Goal: Task Accomplishment & Management: Manage account settings

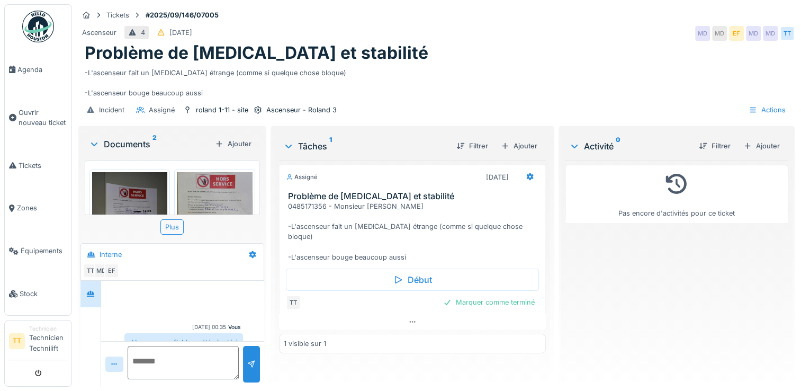
scroll to position [758, 0]
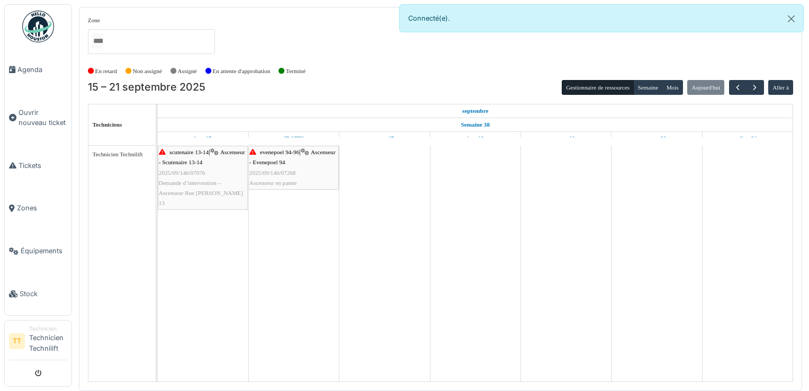
click at [209, 190] on span "Demande d’intervention – Ascenseur Rue [PERSON_NAME] 13" at bounding box center [201, 192] width 84 height 26
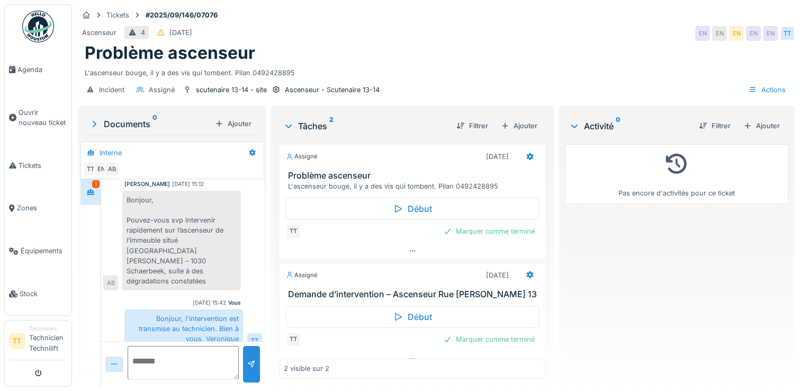
scroll to position [8, 0]
click at [478, 224] on div "Marquer comme terminé" at bounding box center [489, 231] width 100 height 14
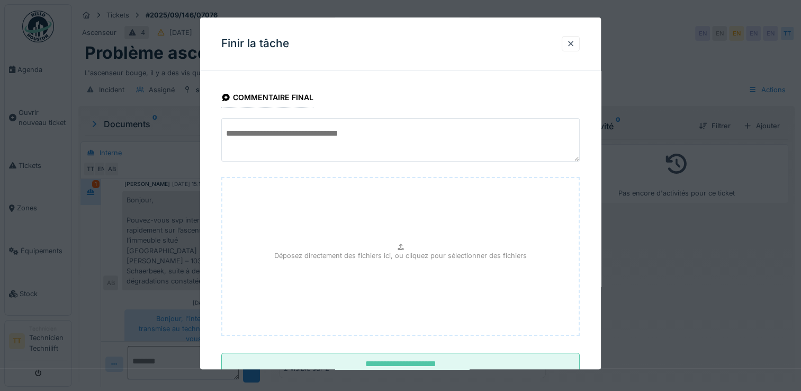
scroll to position [34, 0]
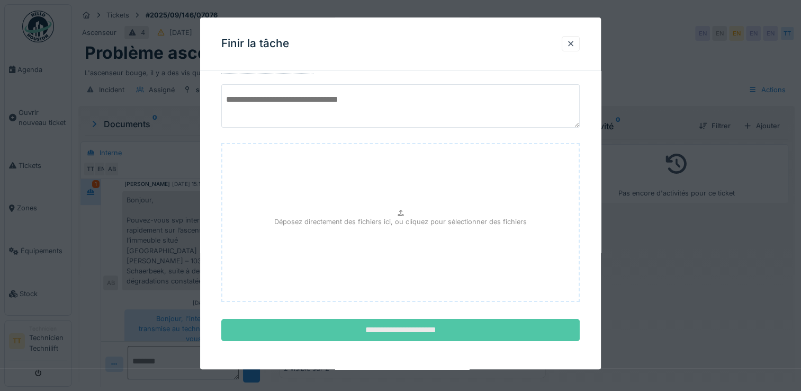
click at [447, 321] on input "**********" at bounding box center [400, 330] width 358 height 22
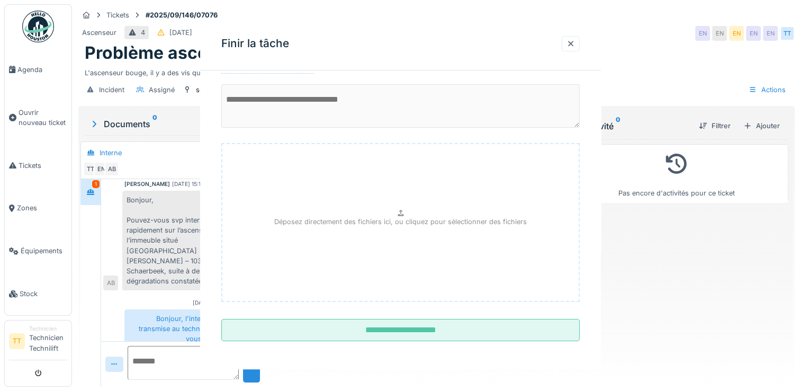
scroll to position [0, 0]
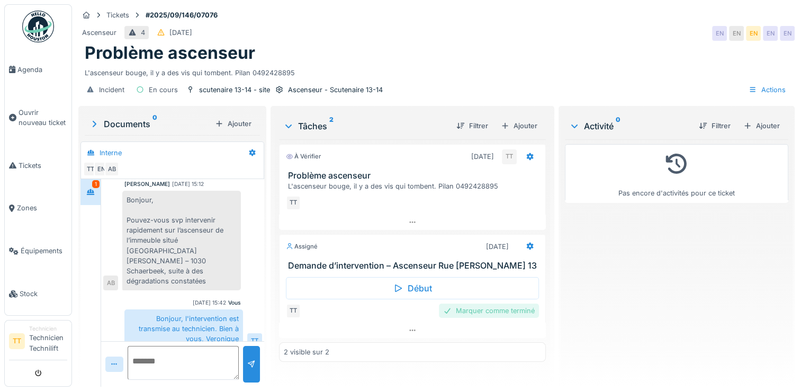
click at [459, 306] on div "Marquer comme terminé" at bounding box center [489, 310] width 100 height 14
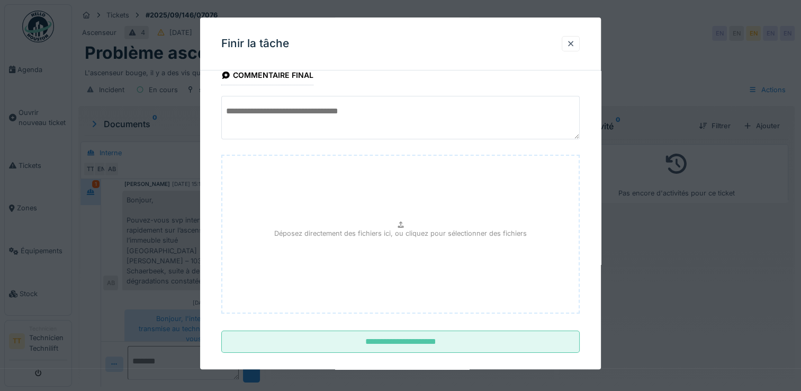
scroll to position [34, 0]
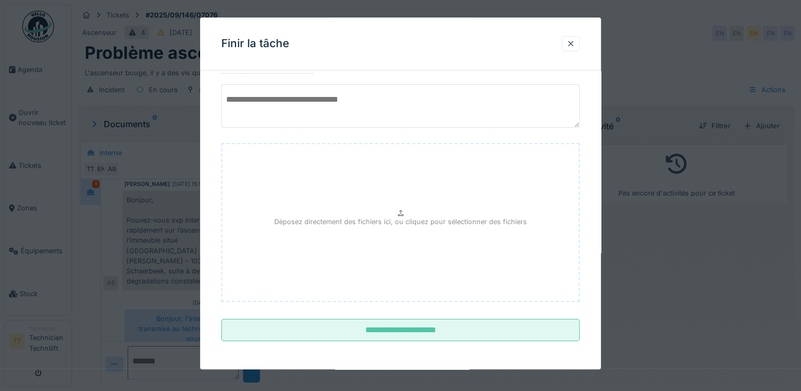
click at [353, 115] on textarea at bounding box center [400, 105] width 358 height 43
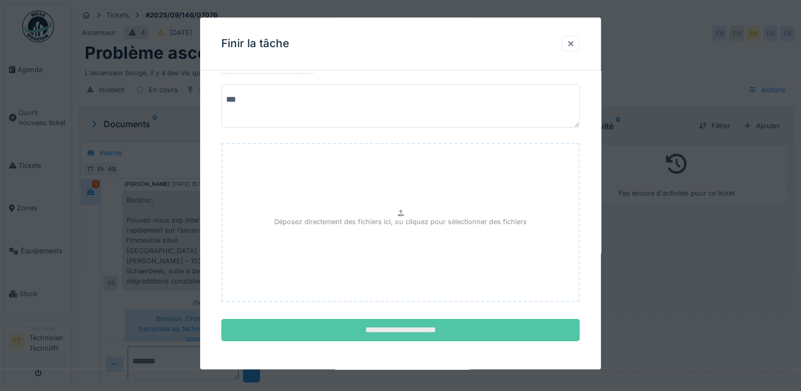
type textarea "***"
click at [448, 323] on input "**********" at bounding box center [400, 330] width 358 height 22
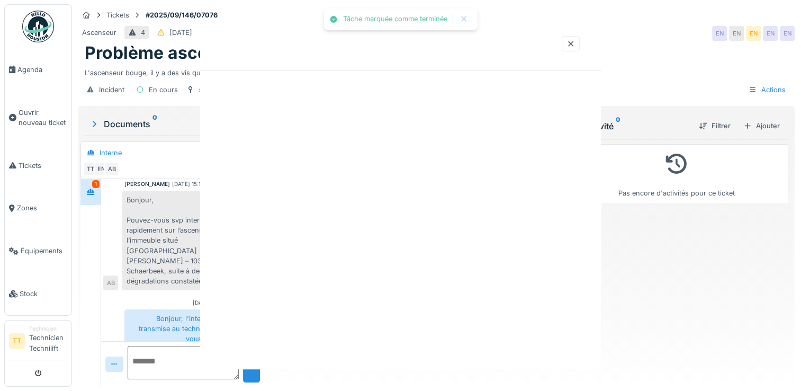
scroll to position [0, 0]
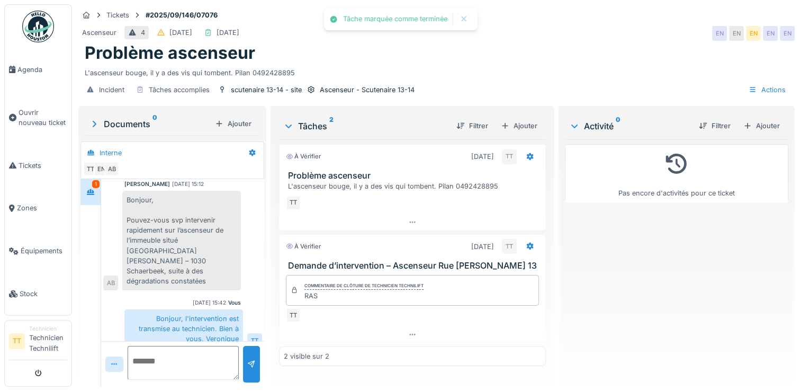
click at [205, 357] on textarea at bounding box center [183, 363] width 111 height 34
type textarea "********"
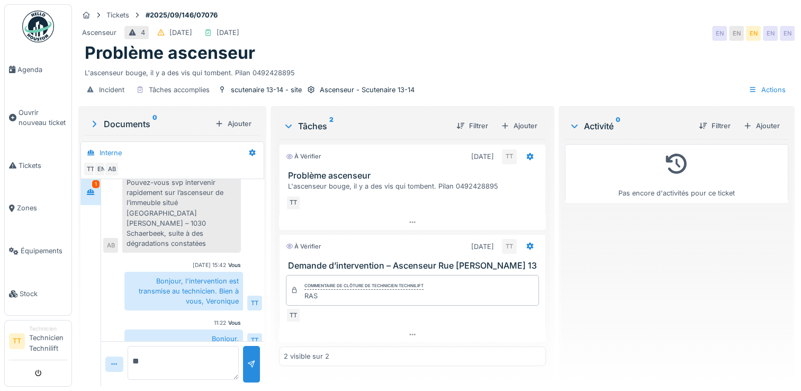
type textarea "*"
drag, startPoint x: 153, startPoint y: 350, endPoint x: 171, endPoint y: 353, distance: 18.2
click at [171, 353] on textarea "********" at bounding box center [183, 363] width 111 height 34
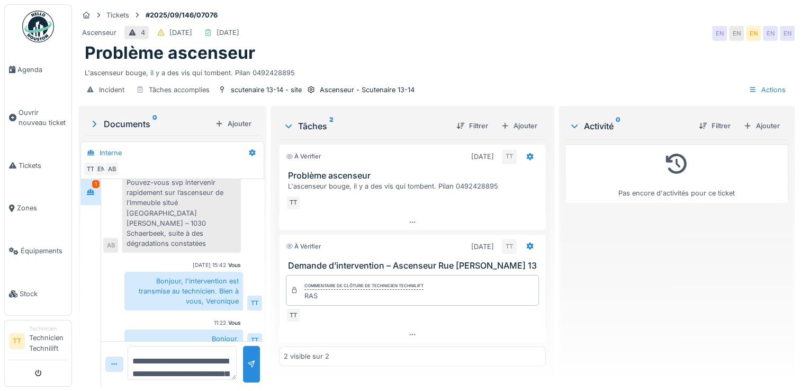
drag, startPoint x: 164, startPoint y: 365, endPoint x: 125, endPoint y: 332, distance: 50.6
click at [125, 332] on div "**********" at bounding box center [182, 282] width 163 height 207
paste textarea "*****"
drag, startPoint x: 191, startPoint y: 344, endPoint x: 169, endPoint y: 354, distance: 23.4
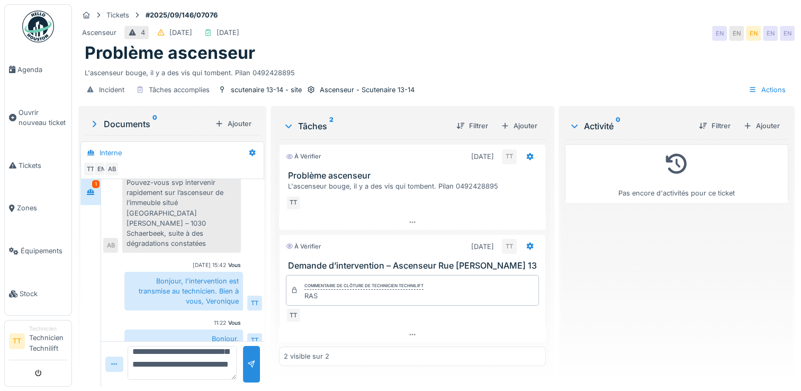
click at [169, 354] on textarea "**********" at bounding box center [182, 363] width 109 height 34
drag, startPoint x: 198, startPoint y: 344, endPoint x: 189, endPoint y: 346, distance: 9.2
click at [188, 346] on textarea "**********" at bounding box center [182, 363] width 109 height 34
drag, startPoint x: 179, startPoint y: 363, endPoint x: 139, endPoint y: 316, distance: 61.9
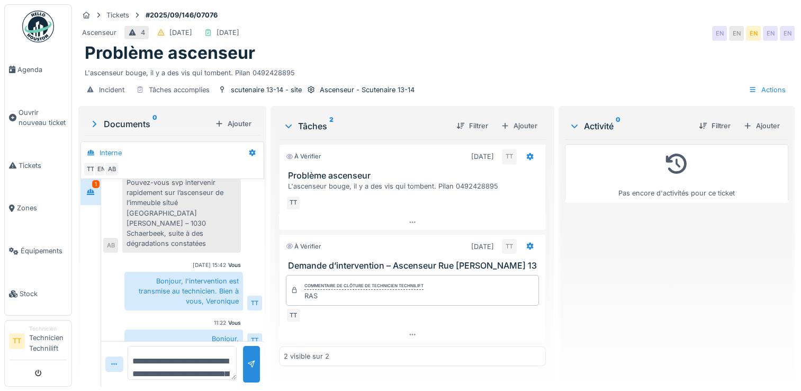
click at [139, 316] on div "**********" at bounding box center [182, 282] width 163 height 207
click at [195, 351] on textarea "**********" at bounding box center [182, 363] width 109 height 34
drag, startPoint x: 178, startPoint y: 359, endPoint x: 123, endPoint y: 323, distance: 65.9
click at [123, 323] on div "**********" at bounding box center [182, 282] width 163 height 207
paste textarea "*"
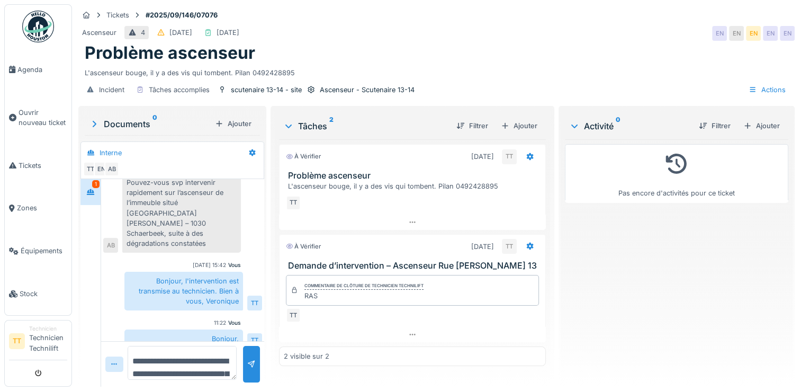
scroll to position [38, 0]
click at [144, 367] on textarea "**********" at bounding box center [182, 363] width 109 height 34
click at [191, 363] on textarea "**********" at bounding box center [182, 363] width 109 height 34
click at [204, 367] on textarea "**********" at bounding box center [182, 363] width 109 height 34
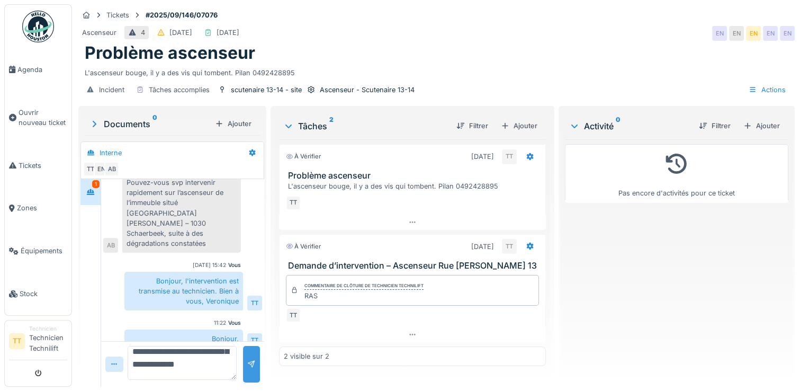
type textarea "**********"
click at [243, 346] on div at bounding box center [251, 364] width 17 height 37
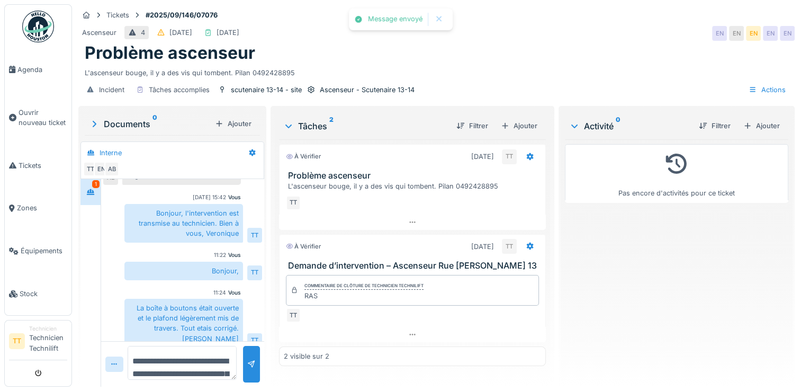
scroll to position [0, 0]
click at [44, 74] on span "Agenda" at bounding box center [42, 70] width 50 height 10
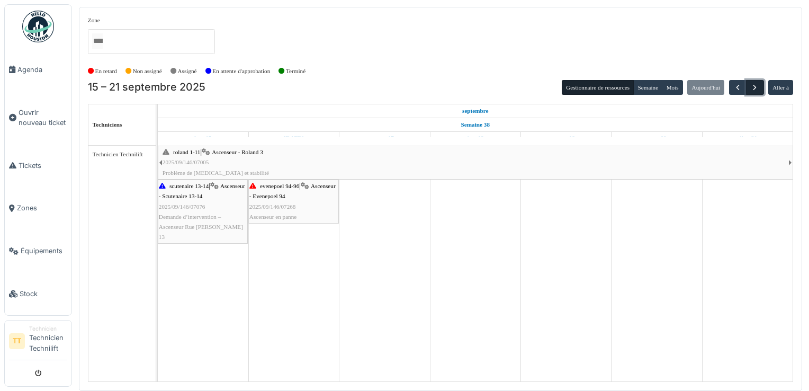
click at [754, 88] on span "button" at bounding box center [754, 87] width 9 height 9
click at [392, 196] on div "agriculture 182 / marbotin 18-26 | Ascenseur - Marbotin 22/24 2025/10/146/07012…" at bounding box center [384, 196] width 451 height 31
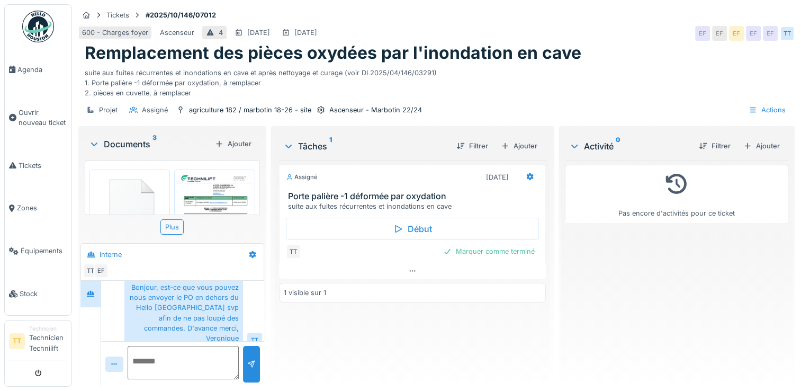
click at [152, 192] on img at bounding box center [129, 208] width 75 height 72
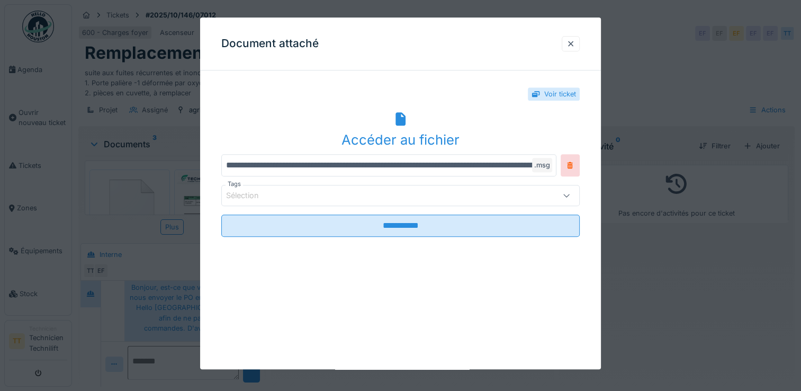
click at [412, 125] on div "Accéder au fichier" at bounding box center [400, 129] width 358 height 41
click at [473, 71] on div "**********" at bounding box center [400, 192] width 401 height 351
click at [569, 44] on div at bounding box center [571, 43] width 18 height 15
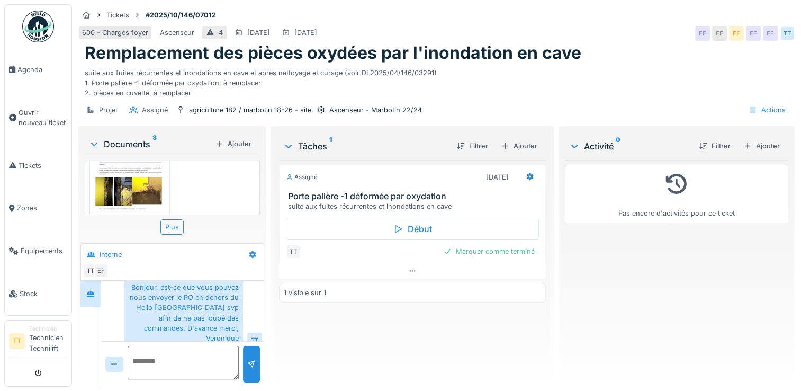
scroll to position [205, 0]
click at [176, 225] on div "Plus" at bounding box center [171, 226] width 23 height 15
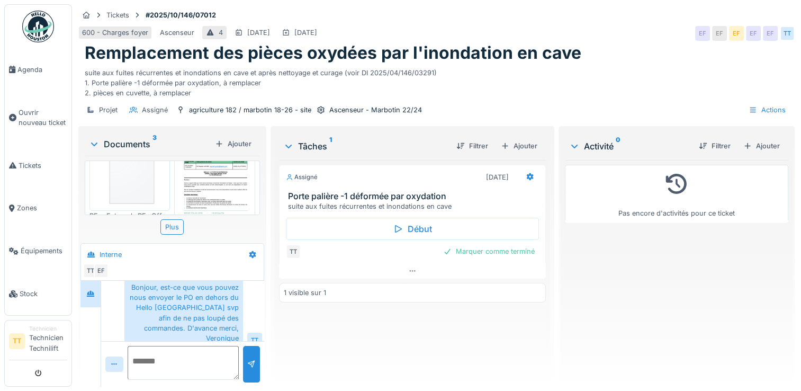
scroll to position [0, 0]
click at [132, 183] on img at bounding box center [129, 208] width 75 height 72
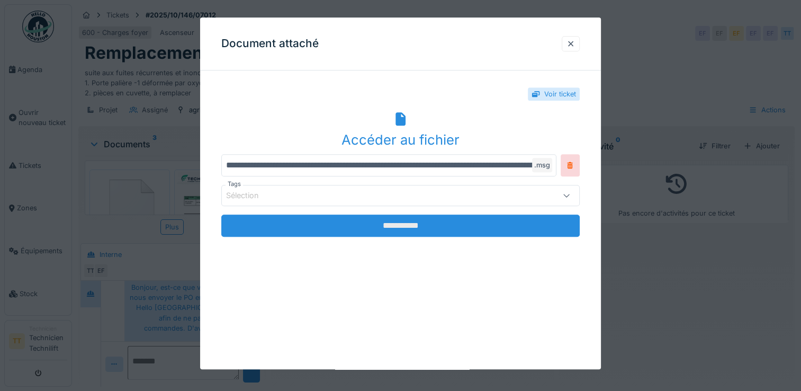
click at [394, 215] on input "**********" at bounding box center [400, 225] width 358 height 22
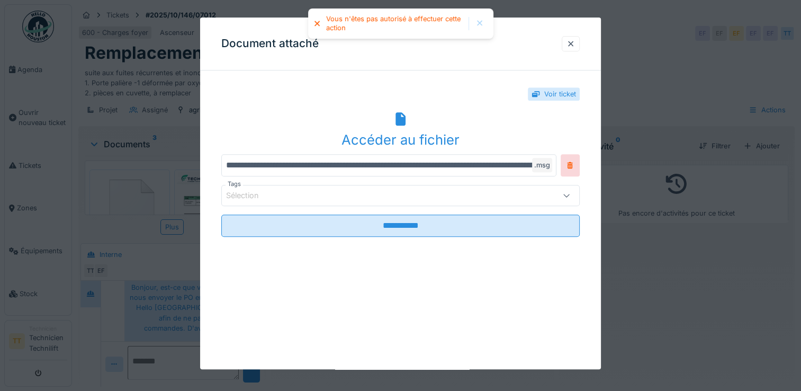
click at [400, 151] on fieldset "**********" at bounding box center [400, 197] width 358 height 95
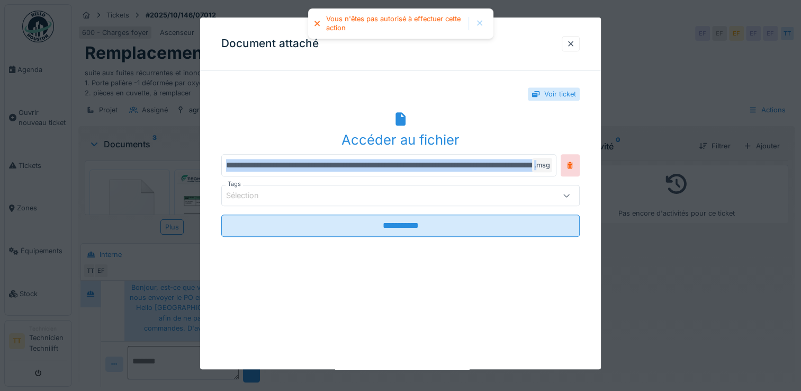
click at [400, 151] on fieldset "**********" at bounding box center [400, 197] width 358 height 95
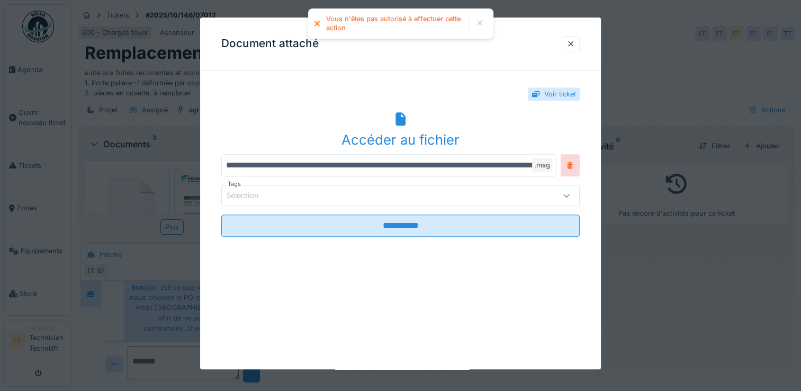
drag, startPoint x: 400, startPoint y: 151, endPoint x: 383, endPoint y: 132, distance: 25.1
click at [383, 132] on div "Accéder au fichier" at bounding box center [400, 140] width 358 height 20
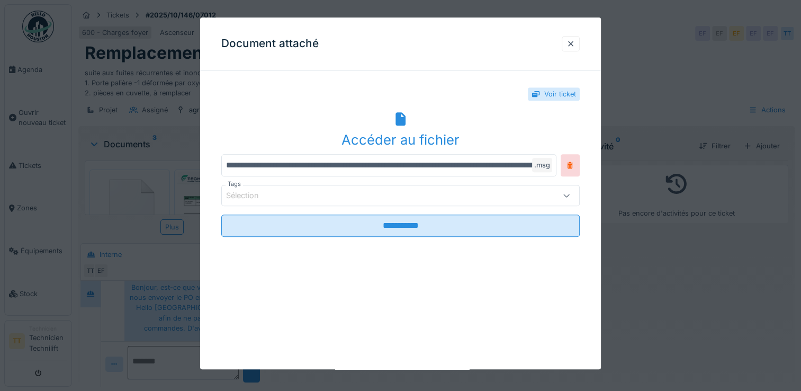
click at [363, 44] on div "Document attaché" at bounding box center [400, 43] width 401 height 53
click at [575, 46] on div at bounding box center [570, 44] width 8 height 10
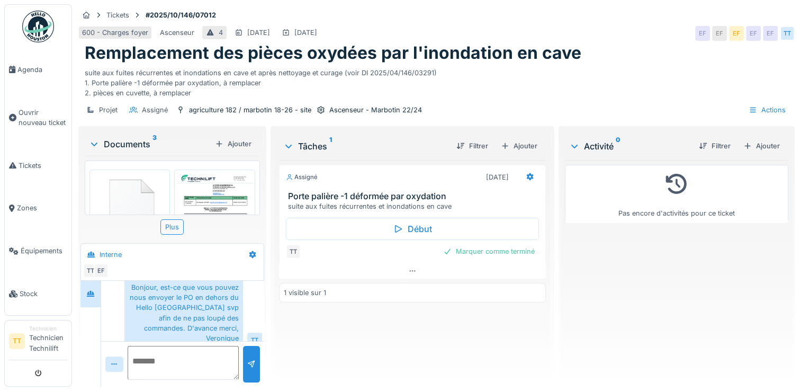
scroll to position [8, 0]
click at [197, 351] on textarea at bounding box center [183, 363] width 111 height 34
click at [194, 186] on img at bounding box center [214, 172] width 75 height 106
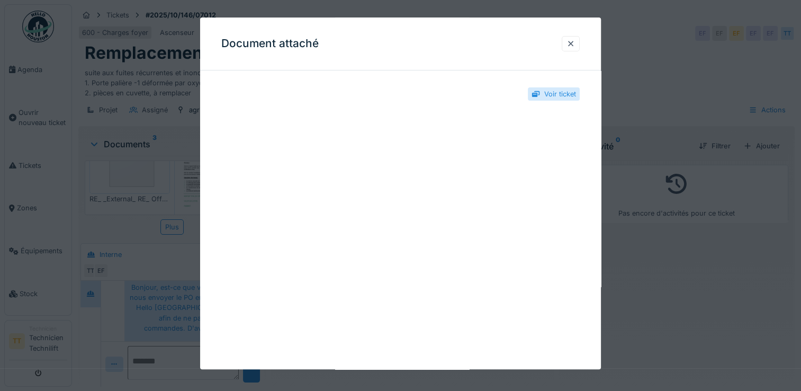
click at [155, 194] on div at bounding box center [400, 195] width 801 height 391
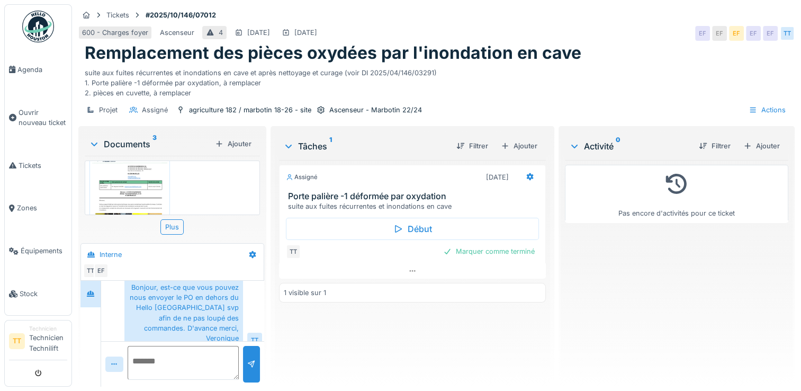
scroll to position [159, 0]
click at [147, 183] on img at bounding box center [129, 201] width 75 height 106
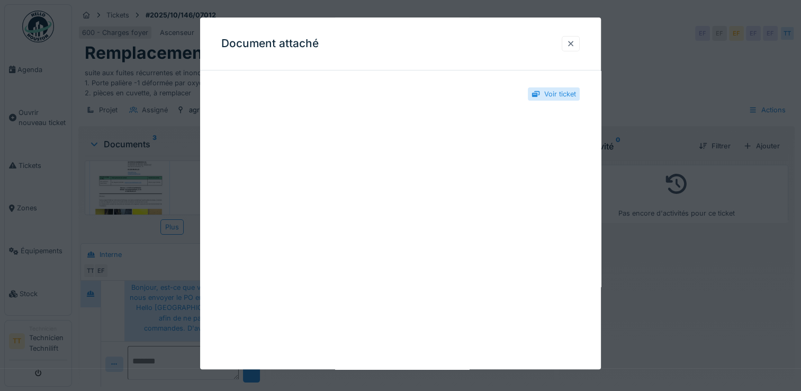
click at [575, 43] on div at bounding box center [570, 44] width 8 height 10
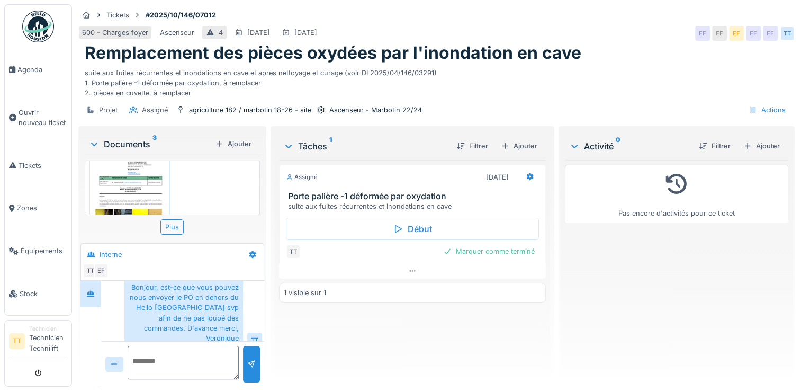
scroll to position [0, 0]
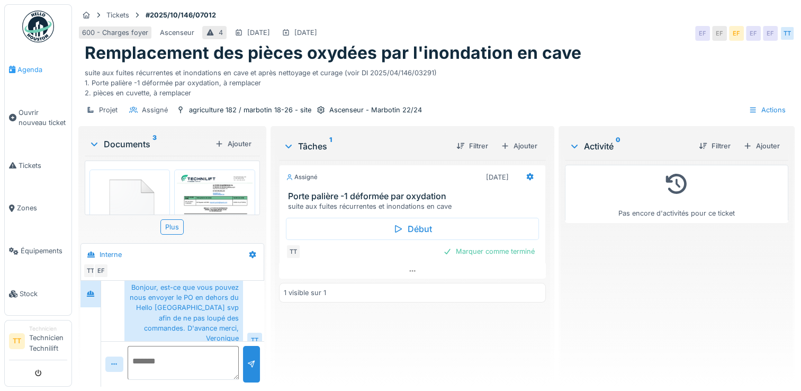
click at [43, 68] on span "Agenda" at bounding box center [42, 70] width 50 height 10
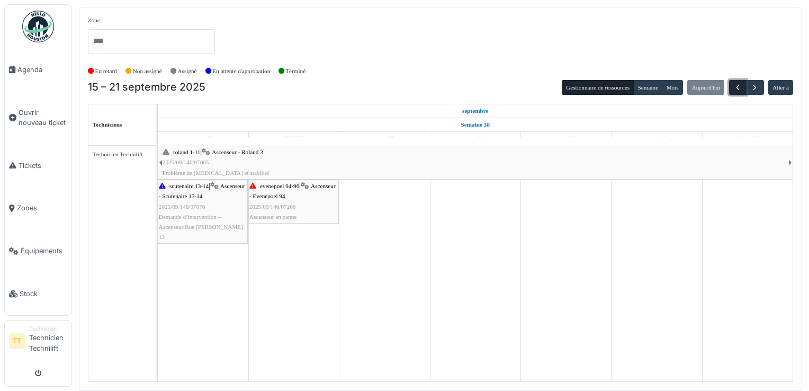
click at [741, 86] on span "button" at bounding box center [737, 87] width 9 height 9
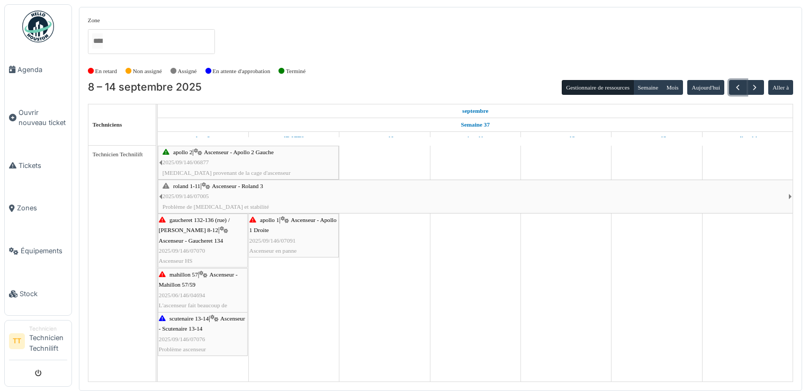
click at [292, 246] on div "apollo 1 | Ascenseur - Apollo 1 Droite 2025/09/146/07091 Ascenseur en panne" at bounding box center [293, 235] width 88 height 41
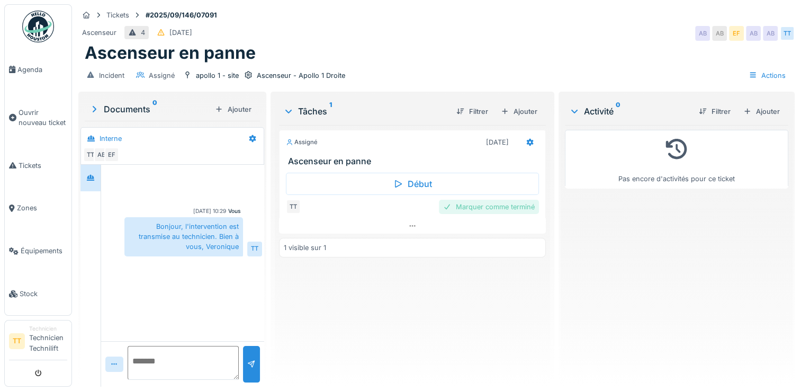
click at [458, 202] on div "Marquer comme terminé" at bounding box center [489, 207] width 100 height 14
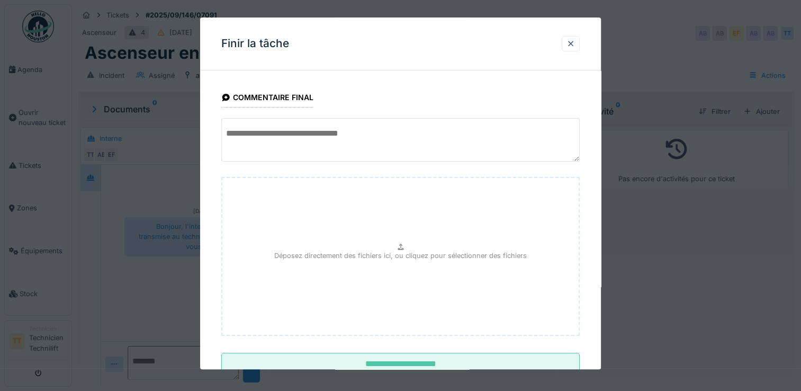
click at [358, 124] on textarea at bounding box center [400, 139] width 358 height 43
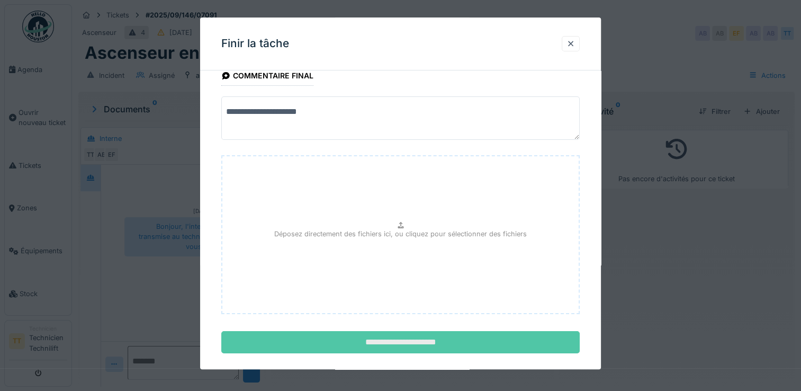
scroll to position [34, 0]
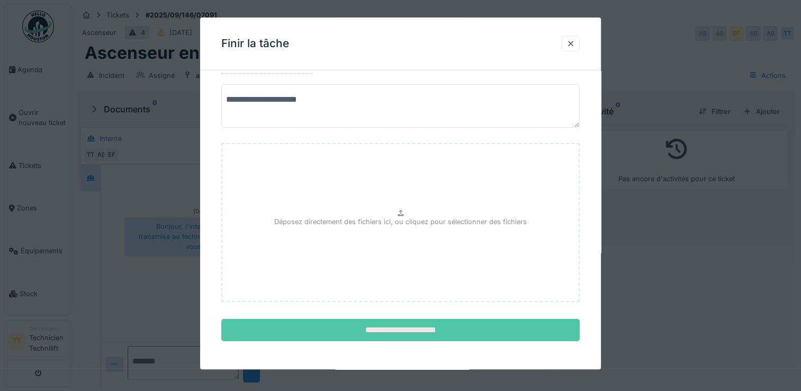
type textarea "**********"
click at [391, 335] on input "**********" at bounding box center [400, 330] width 358 height 22
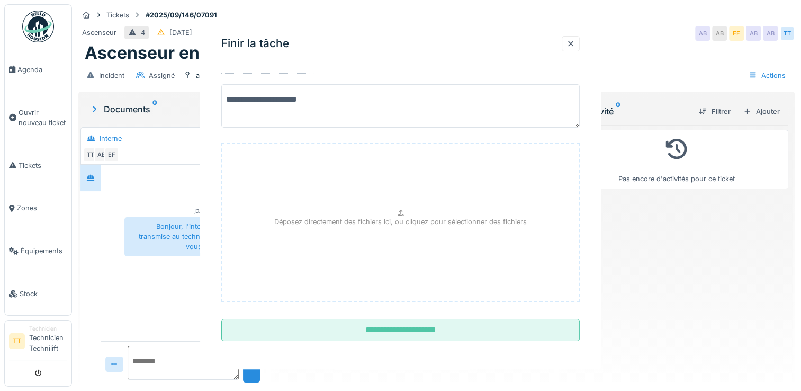
scroll to position [0, 0]
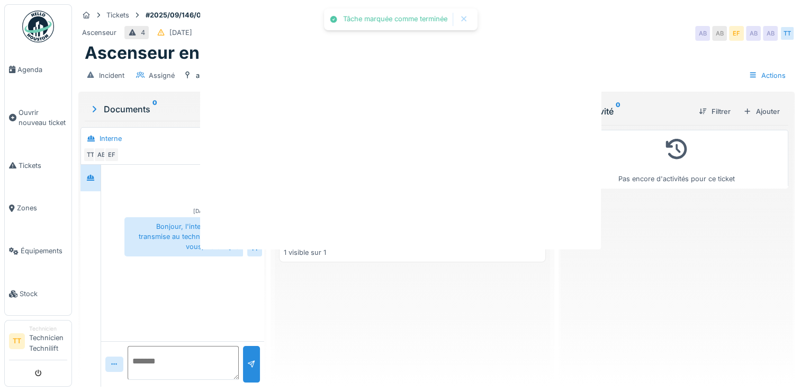
click at [422, 328] on div "Tâche marquée comme terminée Annuler Tickets #2025/09/146/07091 Ascenseur 4 14/…" at bounding box center [436, 195] width 729 height 391
click at [422, 328] on div at bounding box center [400, 195] width 801 height 391
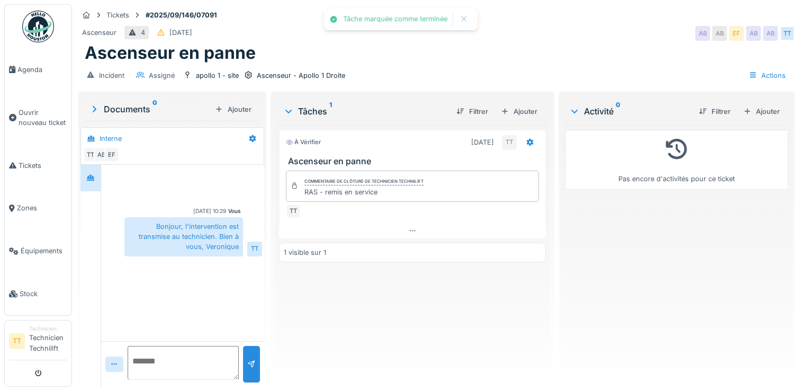
click at [171, 357] on textarea at bounding box center [183, 363] width 111 height 34
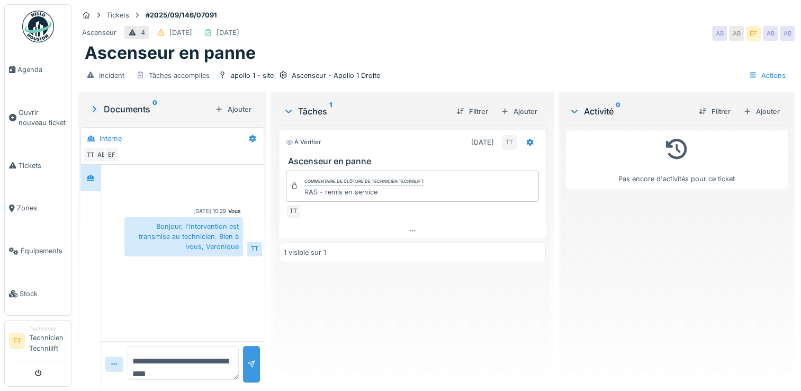
type textarea "**********"
click at [252, 359] on div at bounding box center [251, 364] width 8 height 10
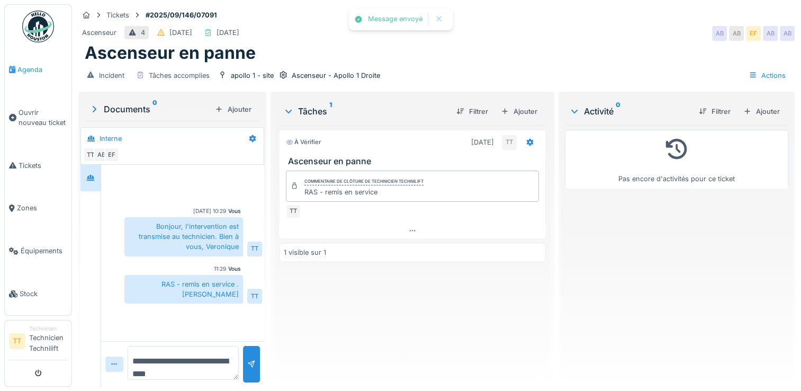
click at [21, 68] on span "Agenda" at bounding box center [42, 70] width 50 height 10
click at [33, 70] on span "Agenda" at bounding box center [42, 70] width 50 height 10
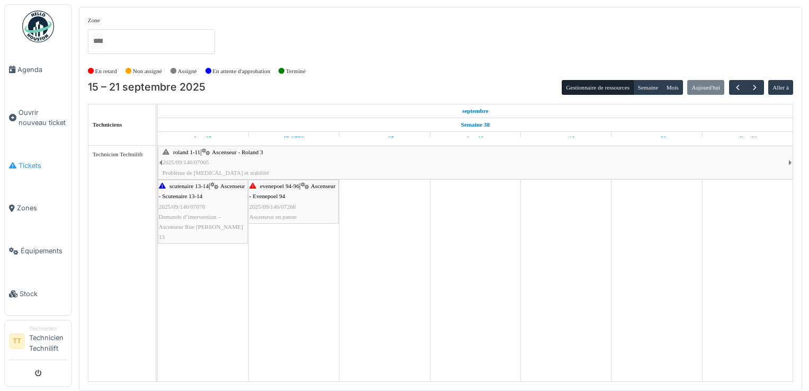
click at [34, 161] on span "Tickets" at bounding box center [43, 165] width 49 height 10
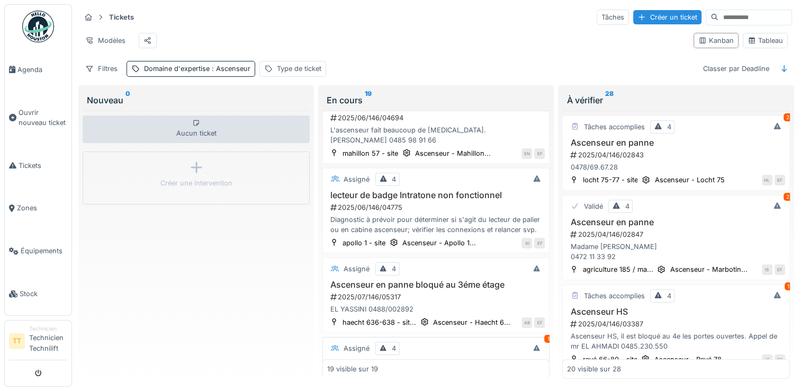
scroll to position [53, 0]
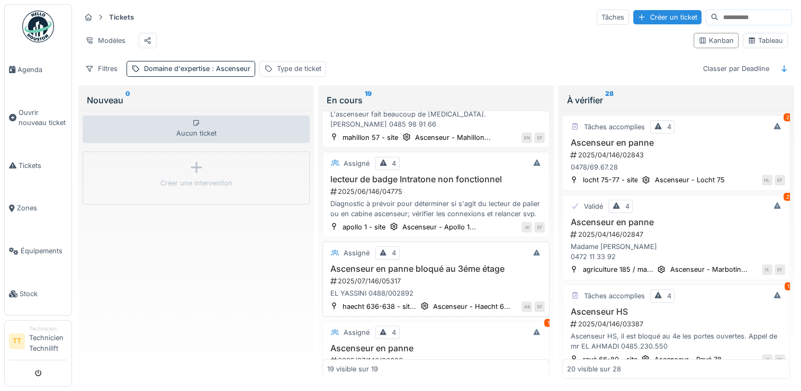
click at [426, 268] on h3 "Ascenseur en panne bloqué au 3éme étage" at bounding box center [436, 269] width 218 height 10
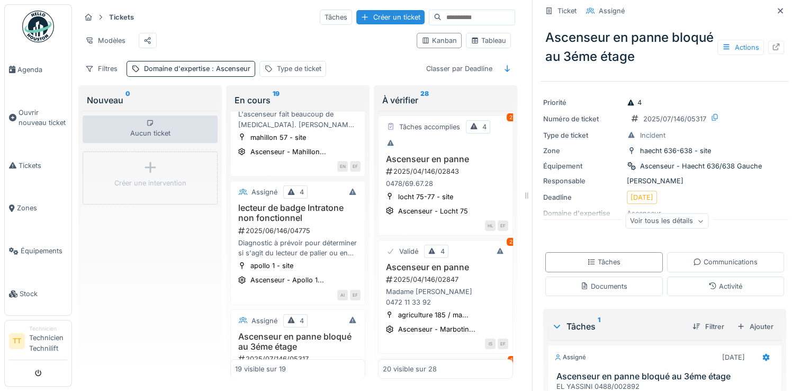
scroll to position [20, 0]
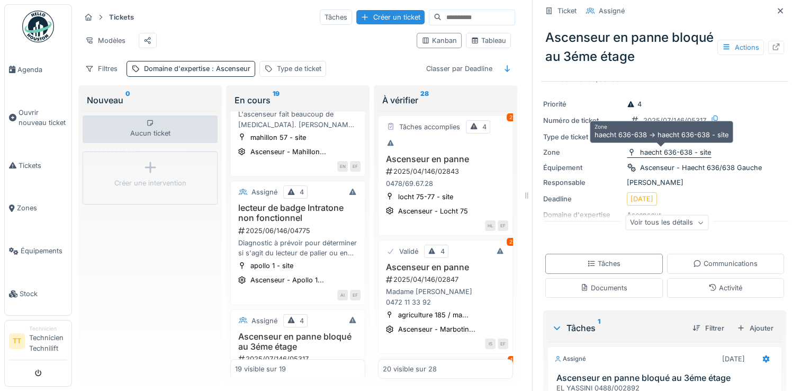
drag, startPoint x: 719, startPoint y: 152, endPoint x: 634, endPoint y: 155, distance: 85.2
click at [634, 155] on div "Zone haecht 636-638 - site" at bounding box center [664, 152] width 243 height 11
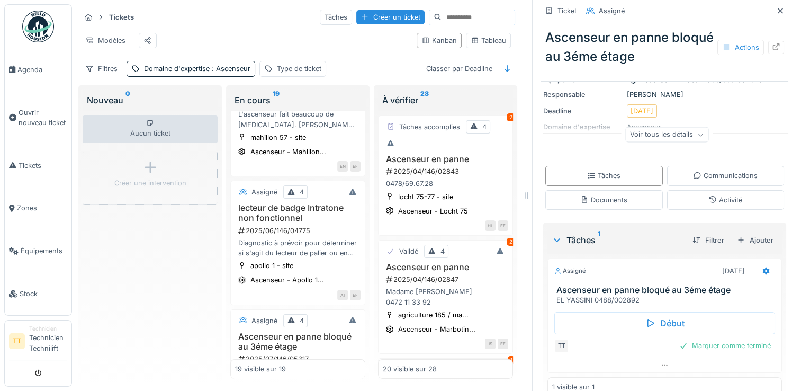
scroll to position [126, 0]
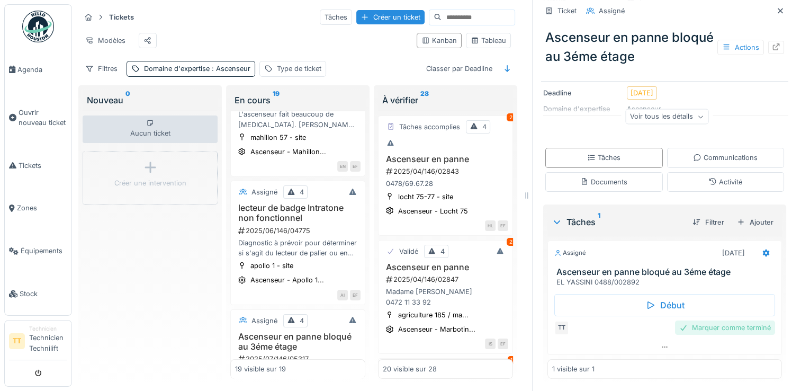
click at [699, 325] on div "Marquer comme terminé" at bounding box center [725, 327] width 100 height 14
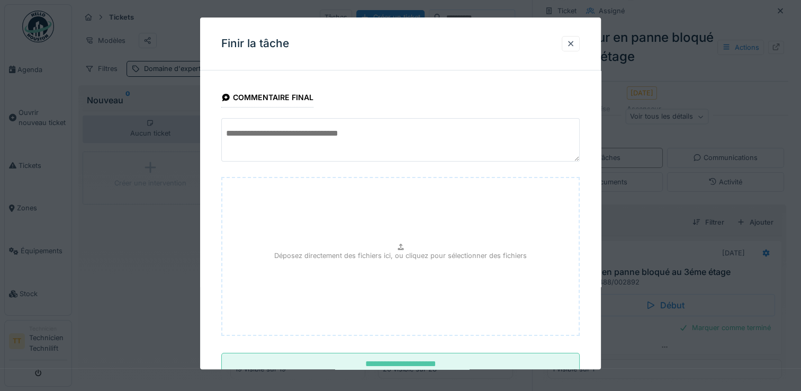
click at [338, 141] on textarea at bounding box center [400, 139] width 358 height 43
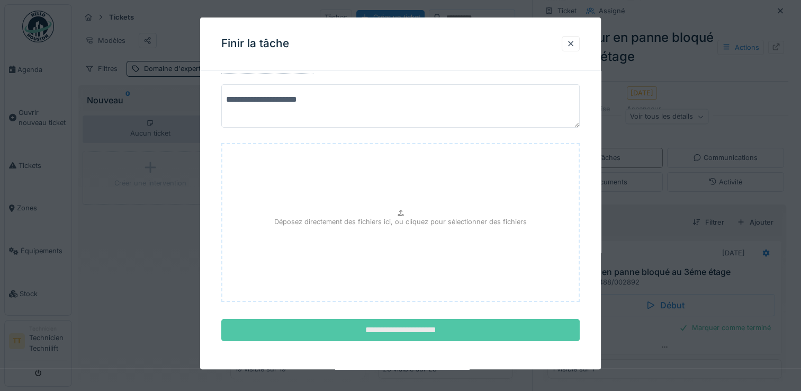
type textarea "**********"
click at [425, 325] on input "**********" at bounding box center [400, 330] width 358 height 22
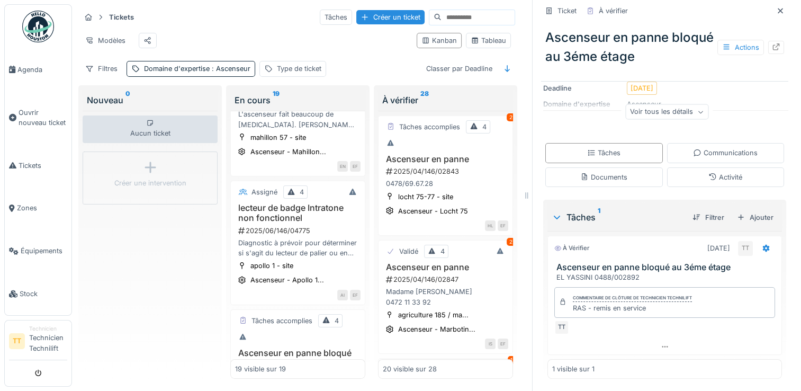
scroll to position [8, 0]
click at [717, 147] on div "Communications" at bounding box center [725, 152] width 65 height 10
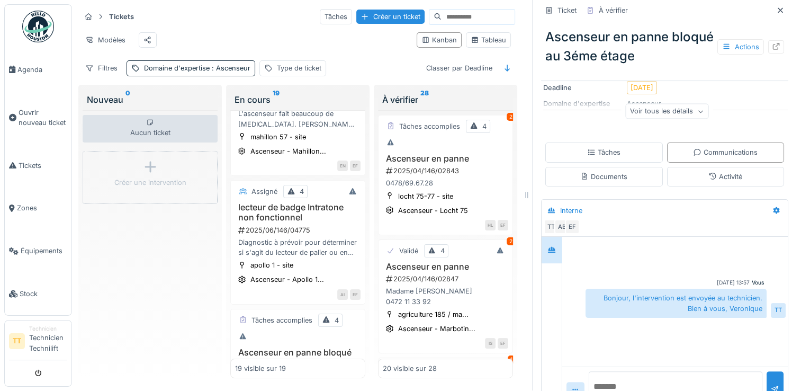
click at [681, 374] on textarea at bounding box center [676, 388] width 174 height 34
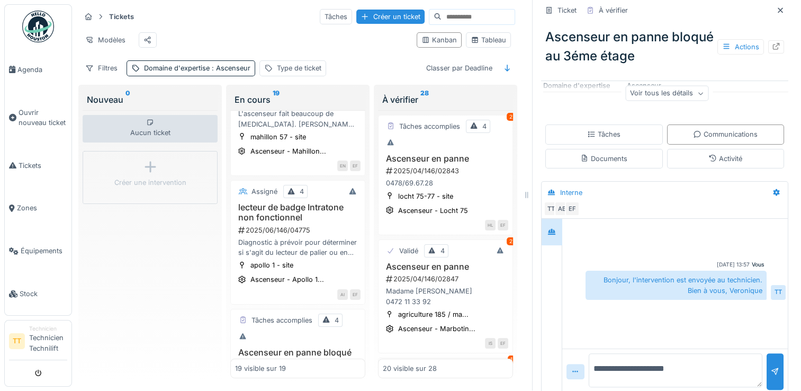
scroll to position [157, 0]
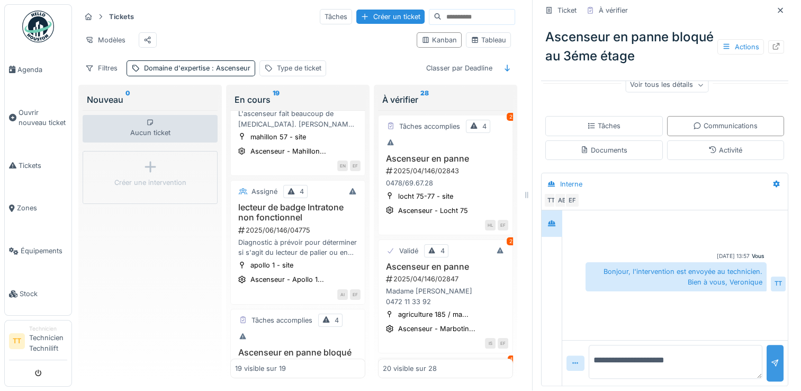
type textarea "**********"
click at [771, 358] on div at bounding box center [775, 363] width 8 height 10
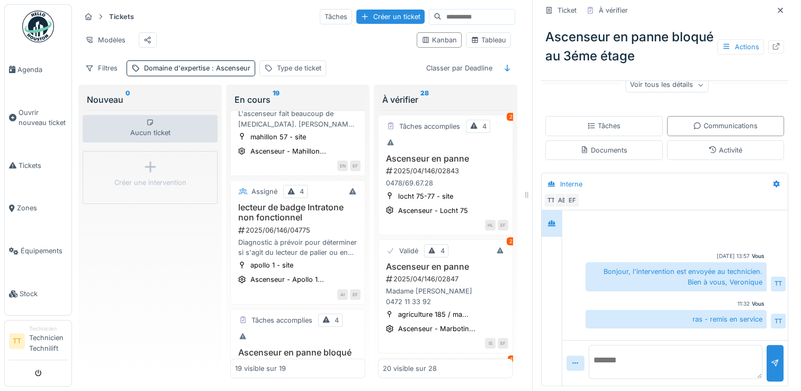
click at [714, 346] on textarea at bounding box center [676, 362] width 174 height 34
type textarea "*********"
click at [770, 342] on div "*********" at bounding box center [674, 363] width 225 height 46
click at [766, 345] on div at bounding box center [774, 363] width 17 height 37
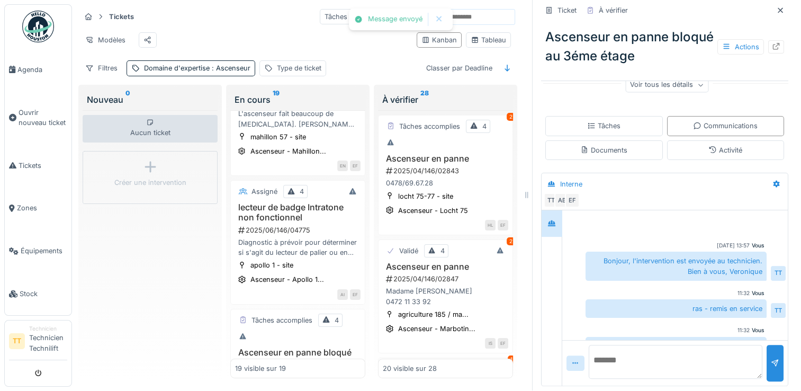
scroll to position [0, 0]
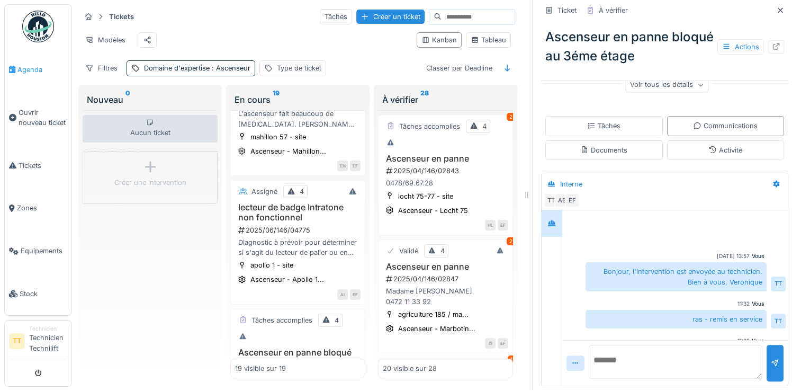
click at [33, 68] on span "Agenda" at bounding box center [42, 70] width 50 height 10
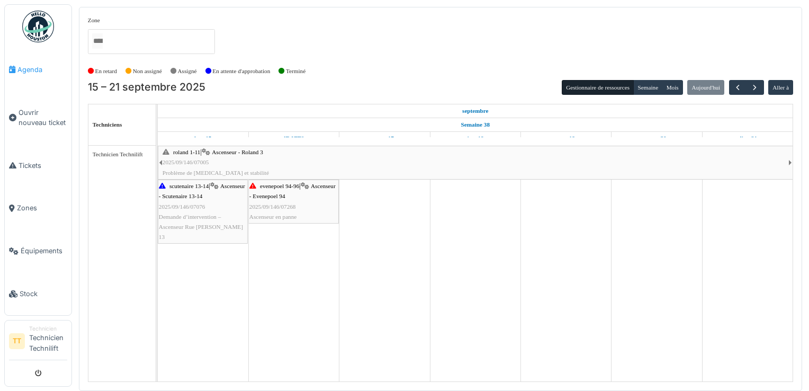
click at [38, 67] on span "Agenda" at bounding box center [42, 70] width 50 height 10
click at [20, 71] on span "Agenda" at bounding box center [42, 70] width 50 height 10
click at [257, 203] on span "2025/09/146/07268" at bounding box center [272, 206] width 47 height 6
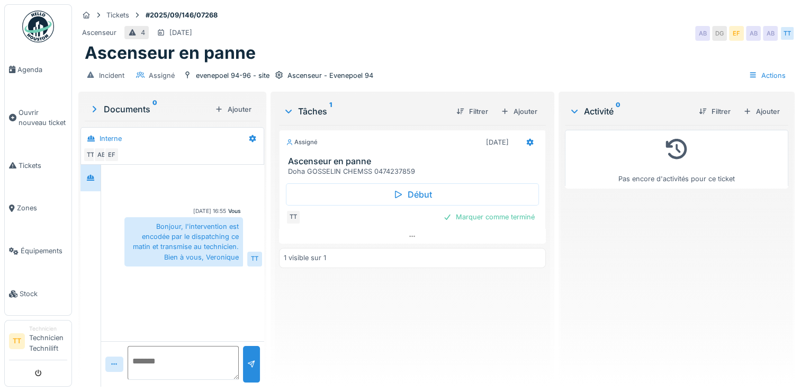
scroll to position [8, 0]
click at [597, 243] on div "Pas encore d'activités pour ce ticket" at bounding box center [676, 251] width 223 height 253
click at [36, 66] on span "Agenda" at bounding box center [42, 70] width 50 height 10
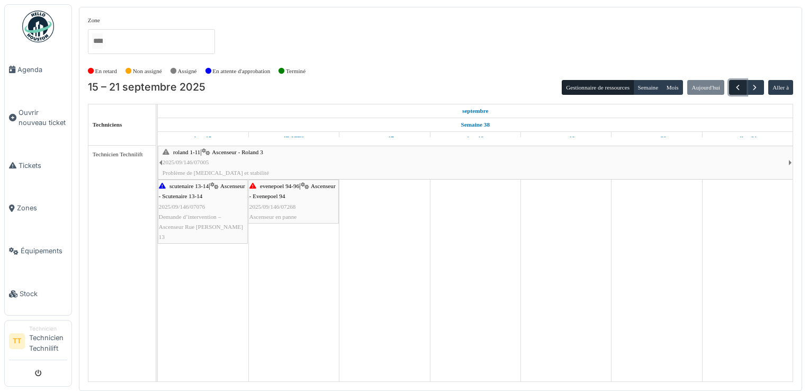
click at [739, 88] on span "button" at bounding box center [737, 87] width 9 height 9
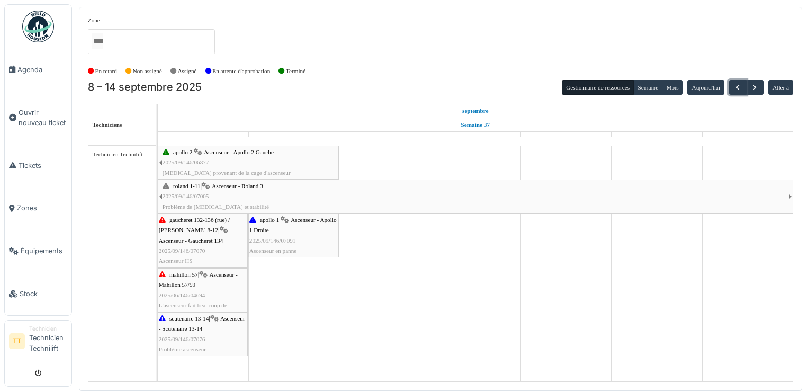
click at [296, 161] on div "apollo 2 | Ascenseur - Apollo 2 Gauche 2025/09/146/06877 Bruit provenant de la …" at bounding box center [249, 162] width 175 height 31
click at [315, 160] on div "apollo 2 | Ascenseur - Apollo 2 Gauche 2025/09/146/06877 Bruit provenant de la …" at bounding box center [249, 162] width 175 height 31
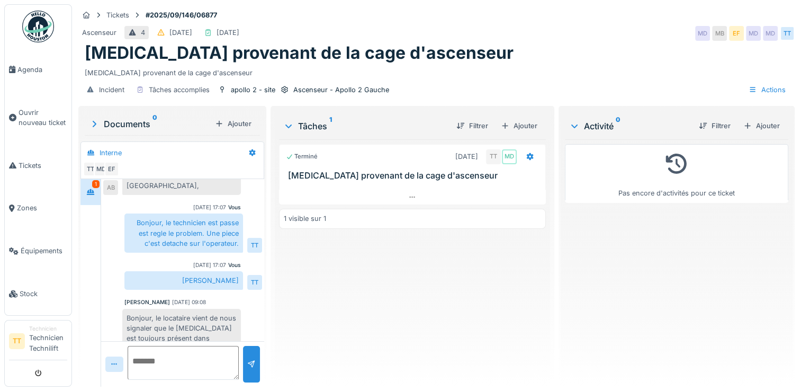
scroll to position [8, 0]
click at [198, 346] on textarea at bounding box center [183, 363] width 111 height 34
type textarea "**********"
click at [249, 360] on div at bounding box center [251, 364] width 8 height 10
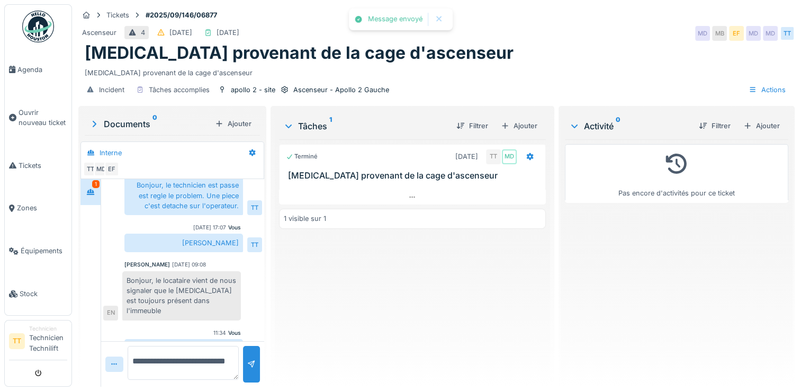
click at [161, 355] on textarea "**********" at bounding box center [183, 363] width 111 height 34
click at [222, 351] on textarea "**********" at bounding box center [183, 363] width 111 height 34
type textarea "**********"
click at [255, 350] on div at bounding box center [251, 364] width 17 height 37
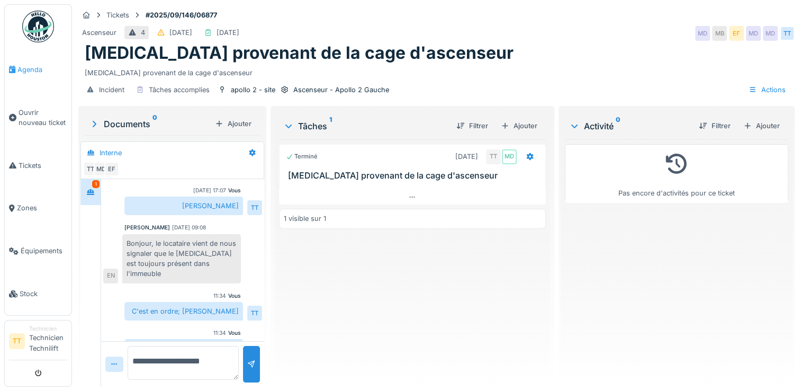
click at [37, 74] on span "Agenda" at bounding box center [42, 70] width 50 height 10
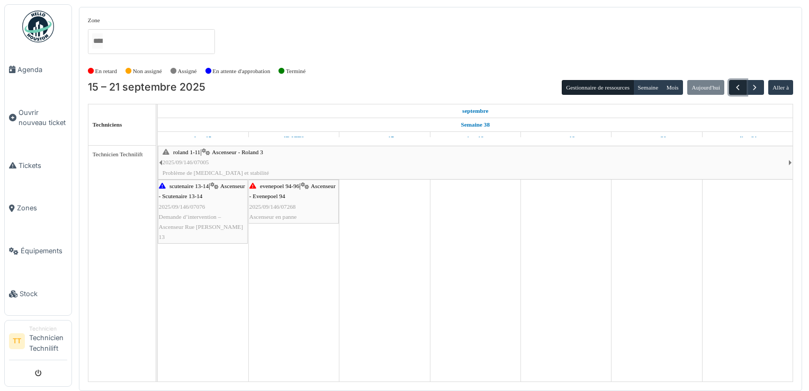
click at [736, 92] on button "button" at bounding box center [737, 87] width 17 height 15
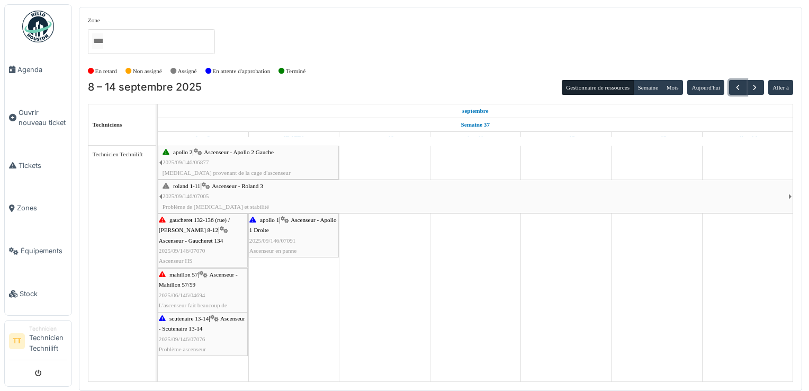
click at [163, 220] on icon at bounding box center [162, 219] width 7 height 7
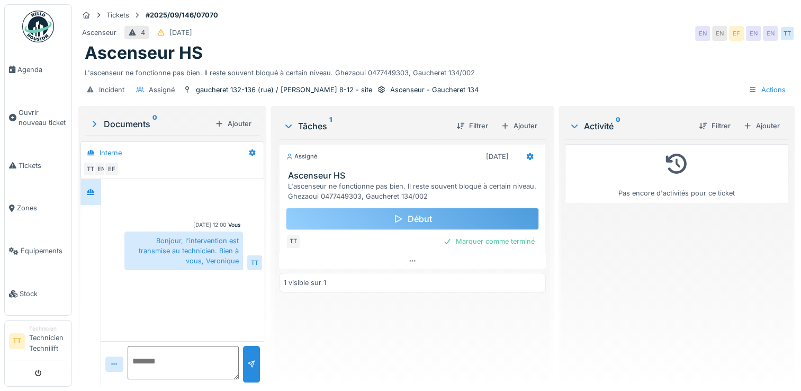
scroll to position [8, 0]
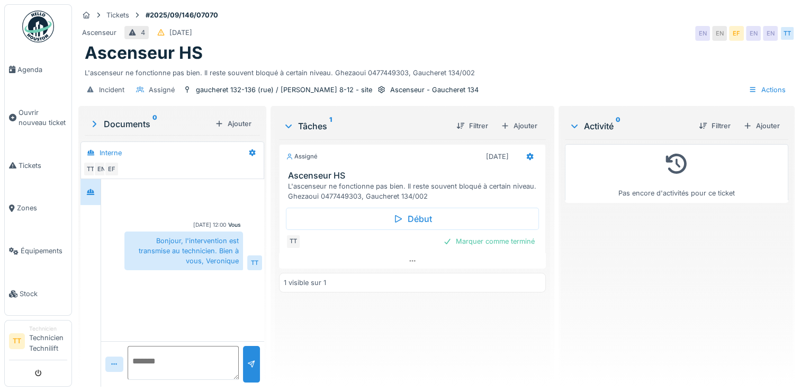
click at [448, 78] on div "Incident Assigné gaucheret 132-136 (rue) / [PERSON_NAME] 8-12 - site Ascenseur …" at bounding box center [436, 90] width 716 height 24
drag, startPoint x: 453, startPoint y: 78, endPoint x: 304, endPoint y: 107, distance: 151.5
click at [304, 107] on div "Tickets #2025/09/146/07070 Ascenseur 4 13/09/2025 EN EN EF EN EN TT Ascenseur H…" at bounding box center [436, 195] width 729 height 391
click at [481, 341] on div "Assigné 08/09/2025 Ascenseur HS L'ascenseur ne fonctionne pas bien. Il reste so…" at bounding box center [412, 258] width 267 height 239
click at [363, 340] on div "Assigné 08/09/2025 Ascenseur HS L'ascenseur ne fonctionne pas bien. Il reste so…" at bounding box center [412, 258] width 267 height 239
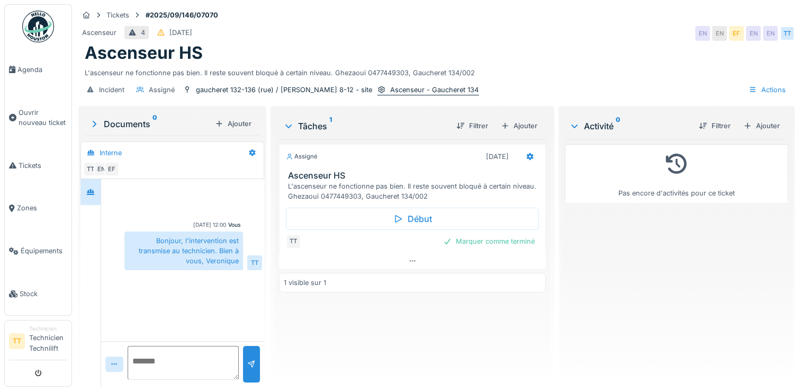
drag, startPoint x: 449, startPoint y: 78, endPoint x: 410, endPoint y: 82, distance: 38.8
click at [410, 82] on div "Incident Assigné gaucheret 132-136 (rue) / thomas 8-12 - site Ascenseur - Gauch…" at bounding box center [436, 90] width 716 height 24
drag, startPoint x: 449, startPoint y: 80, endPoint x: 369, endPoint y: 84, distance: 80.0
click at [369, 84] on div "Incident Assigné gaucheret 132-136 (rue) / thomas 8-12 - site Ascenseur - Gauch…" at bounding box center [436, 90] width 716 height 24
click at [339, 82] on div "Incident Assigné gaucheret 132-136 (rue) / thomas 8-12 - site Ascenseur - Gauch…" at bounding box center [281, 89] width 396 height 15
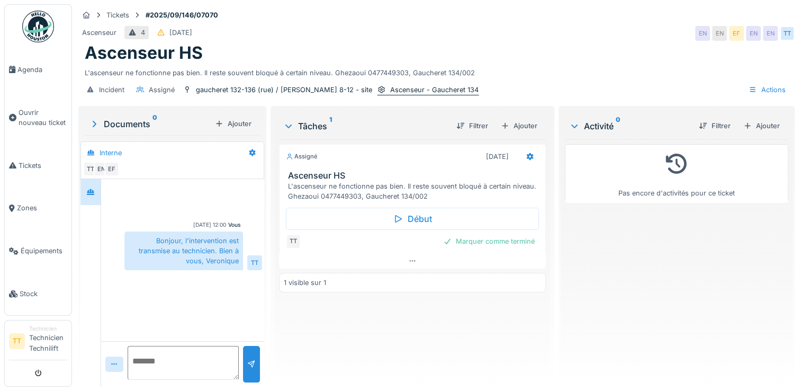
drag, startPoint x: 340, startPoint y: 81, endPoint x: 408, endPoint y: 85, distance: 67.9
click at [406, 85] on div "Incident Assigné gaucheret 132-136 (rue) / thomas 8-12 - site Ascenseur - Gauch…" at bounding box center [281, 89] width 396 height 15
drag, startPoint x: 408, startPoint y: 85, endPoint x: 417, endPoint y: 86, distance: 8.5
click at [417, 86] on div "Ascenseur - Gaucheret 134" at bounding box center [434, 90] width 88 height 10
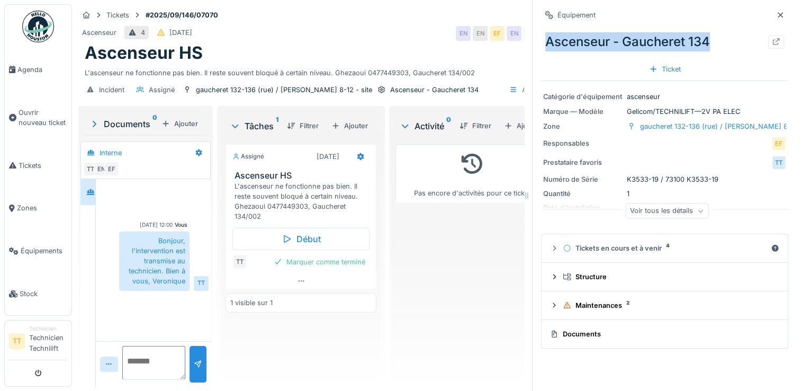
drag, startPoint x: 707, startPoint y: 37, endPoint x: 536, endPoint y: 36, distance: 170.4
click at [541, 36] on div "Ascenseur - Gaucheret 134" at bounding box center [664, 42] width 247 height 28
copy div "Ascenseur - Gaucheret 134"
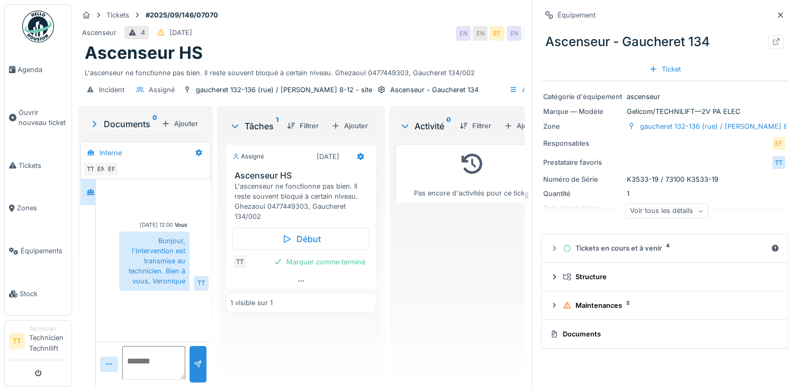
drag, startPoint x: 351, startPoint y: 353, endPoint x: 373, endPoint y: 341, distance: 24.4
click at [351, 353] on div "Assigné 08/09/2025 Ascenseur HS L'ascenseur ne fonctionne pas bien. Il reste so…" at bounding box center [300, 258] width 151 height 239
click at [34, 69] on span "Agenda" at bounding box center [42, 70] width 50 height 10
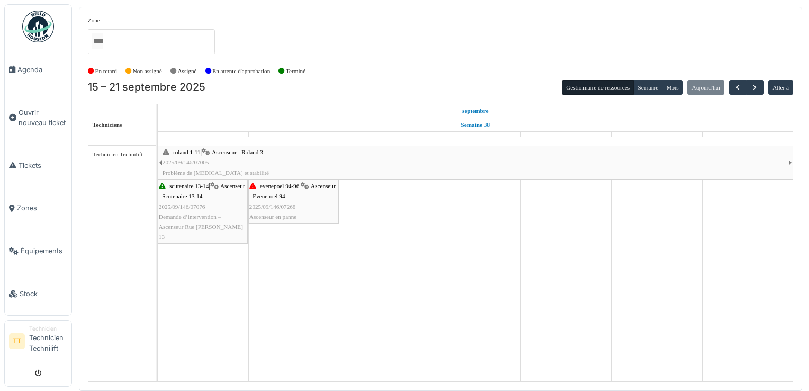
click at [284, 201] on div "evenepoel 94-96 | Ascenseur - Evenepoel 94 2025/09/146/07268 Ascenseur en panne" at bounding box center [293, 201] width 88 height 41
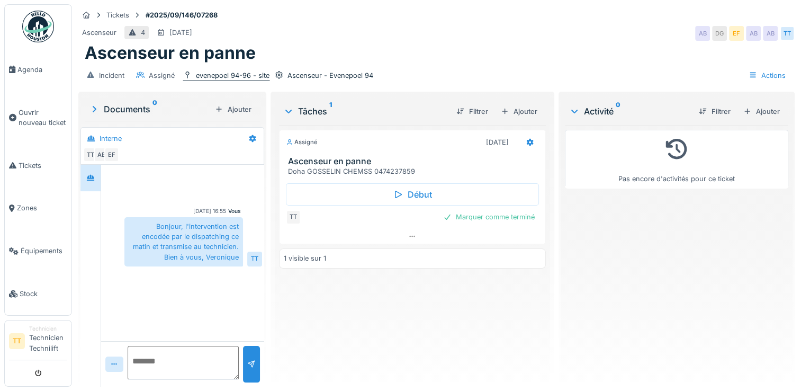
click at [226, 74] on div "evenepoel 94-96 - site" at bounding box center [233, 75] width 74 height 10
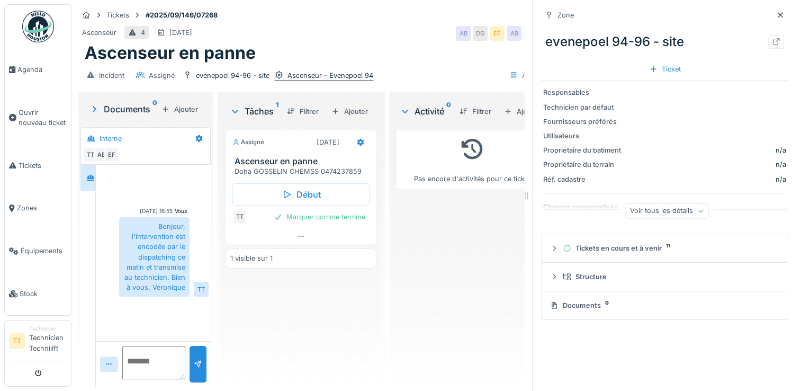
click at [365, 77] on div "Ascenseur - Evenepoel 94" at bounding box center [330, 75] width 86 height 10
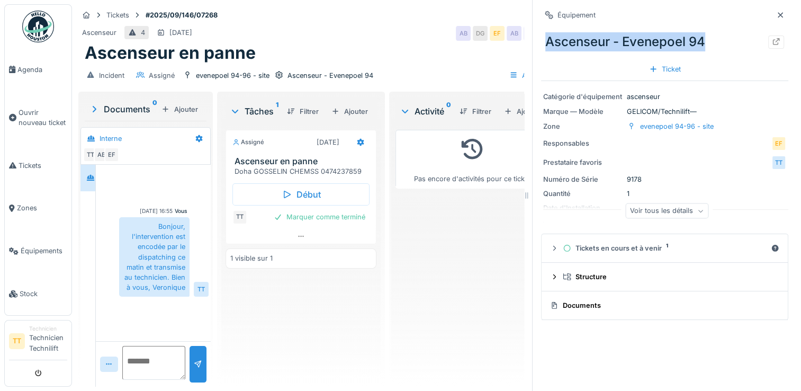
drag, startPoint x: 540, startPoint y: 39, endPoint x: 698, endPoint y: 46, distance: 158.4
click at [698, 46] on div "Ascenseur - Evenepoel 94" at bounding box center [664, 42] width 247 height 28
copy div "Ascenseur - Evenepoel 94"
click at [350, 339] on div "Assigné [DATE] Ascenseur en panne [GEOGRAPHIC_DATA] [GEOGRAPHIC_DATA] CHEMSS 04…" at bounding box center [300, 251] width 151 height 253
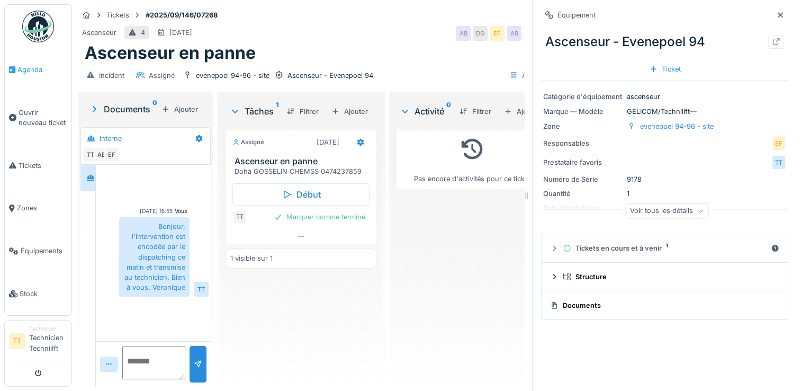
click at [31, 70] on span "Agenda" at bounding box center [42, 70] width 50 height 10
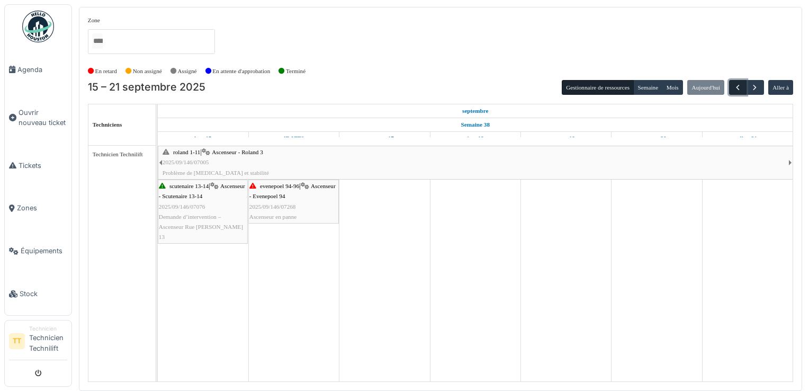
click at [739, 89] on span "button" at bounding box center [737, 87] width 9 height 9
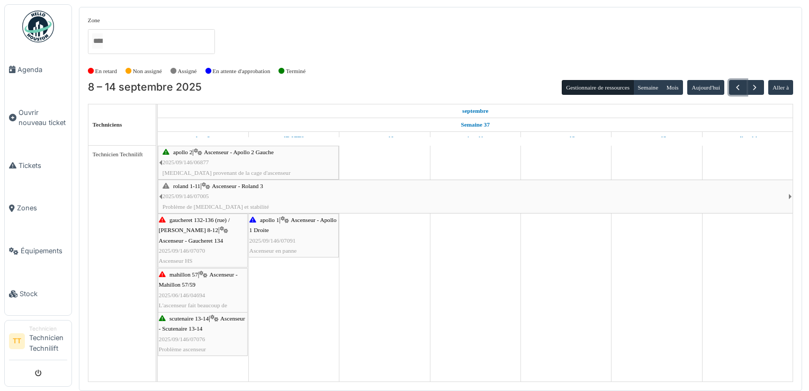
click at [200, 278] on div "mahillon 57 | Ascenseur - Mahillon 57/59 2025/06/146/04694 L'ascenseur fait bea…" at bounding box center [203, 294] width 88 height 51
click at [737, 85] on span "button" at bounding box center [737, 87] width 9 height 9
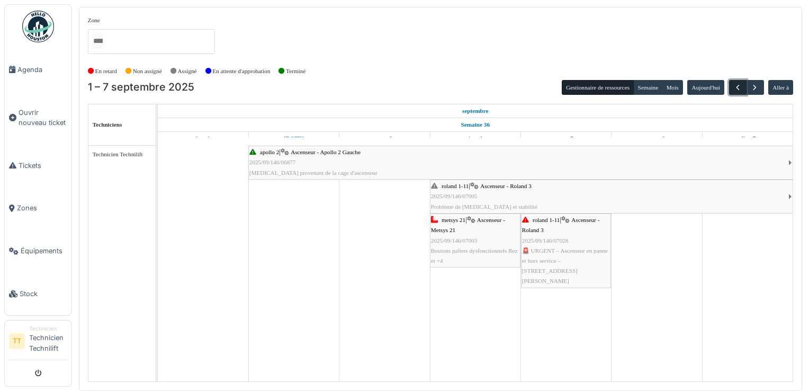
click at [739, 91] on span "button" at bounding box center [737, 87] width 9 height 9
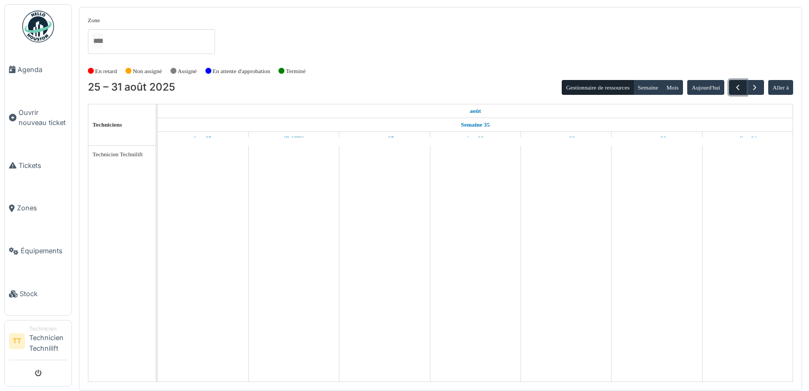
click at [739, 91] on span "button" at bounding box center [737, 87] width 9 height 9
click at [738, 87] on span "button" at bounding box center [737, 87] width 9 height 9
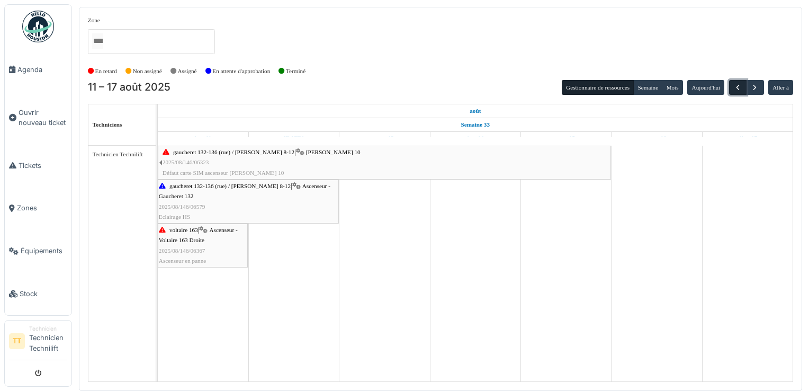
click at [738, 87] on span "button" at bounding box center [737, 87] width 9 height 9
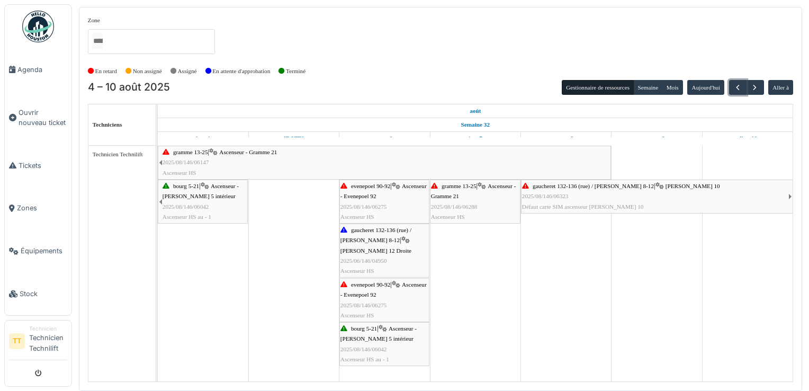
click at [402, 292] on span "Ascenseur - Evenepoel 92" at bounding box center [383, 289] width 86 height 16
click at [197, 194] on span "Ascenseur - C. Bourg 5 intérieur" at bounding box center [200, 191] width 76 height 16
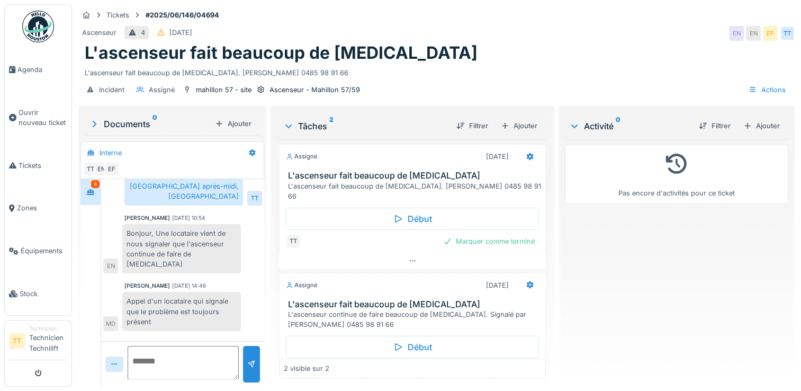
scroll to position [8, 0]
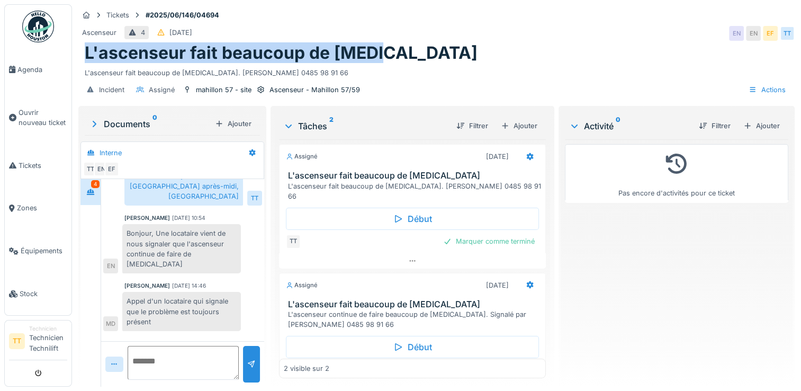
drag, startPoint x: 376, startPoint y: 46, endPoint x: 81, endPoint y: 44, distance: 294.8
click at [81, 44] on div "L'ascenseur fait beaucoup de bruit L'ascenseur fait beaucoup de bruit. Mme Bast…" at bounding box center [436, 60] width 716 height 35
click at [338, 85] on div "Ascenseur - Mahillon 57/59" at bounding box center [314, 90] width 91 height 10
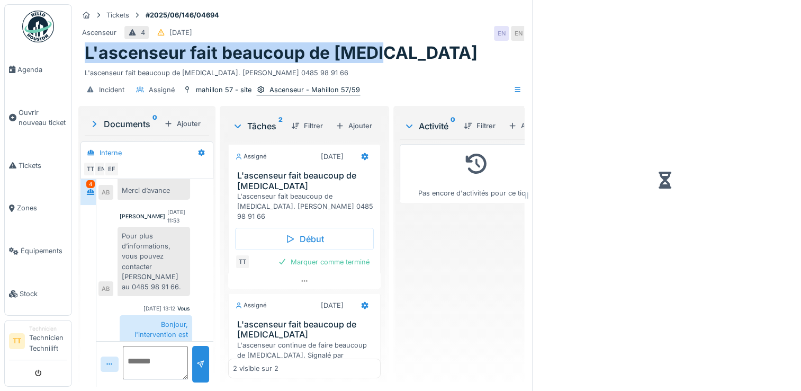
scroll to position [586, 0]
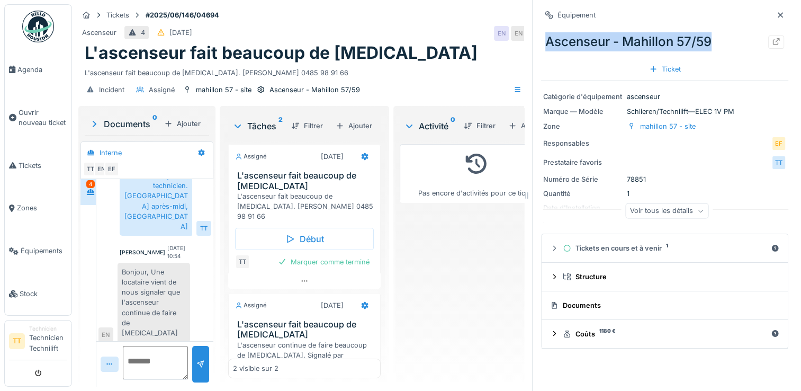
drag, startPoint x: 707, startPoint y: 35, endPoint x: 539, endPoint y: 37, distance: 167.3
click at [541, 37] on div "Ascenseur - Mahillon 57/59" at bounding box center [664, 42] width 247 height 28
copy div "Ascenseur - Mahillon 57/59"
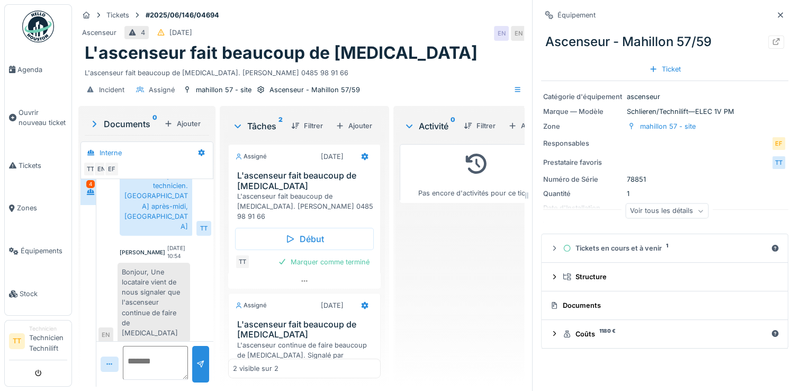
click at [159, 352] on textarea at bounding box center [155, 363] width 65 height 34
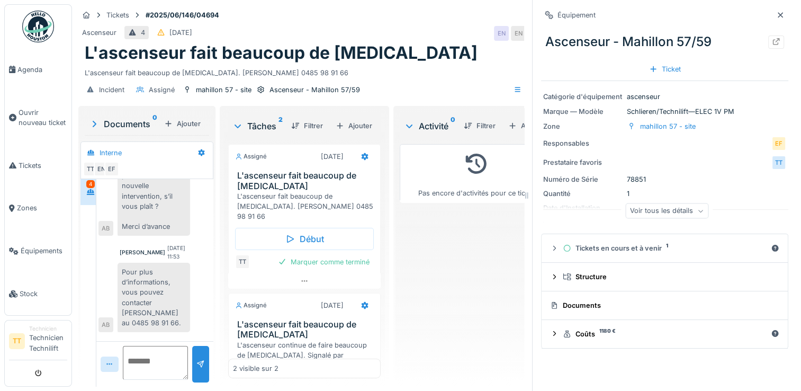
scroll to position [374, 0]
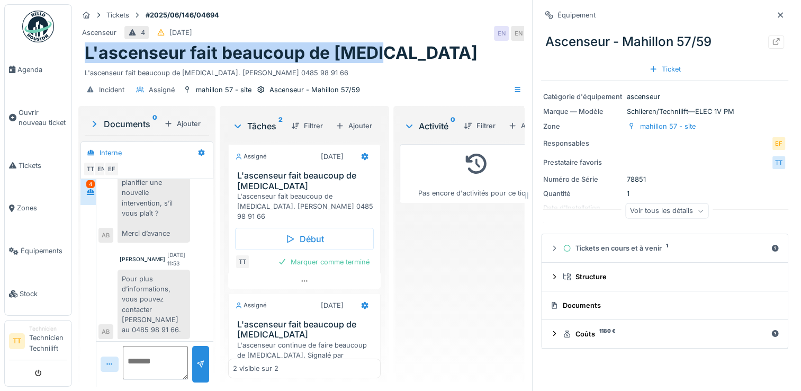
drag, startPoint x: 378, startPoint y: 48, endPoint x: 85, endPoint y: 48, distance: 293.2
click at [85, 48] on div "L'ascenseur fait beaucoup de bruit" at bounding box center [319, 53] width 468 height 20
copy h1 "L'ascenseur fait beaucoup de bruit"
click at [584, 56] on div "Ascenseur - Mahillon 57/59 Ticket" at bounding box center [664, 51] width 247 height 55
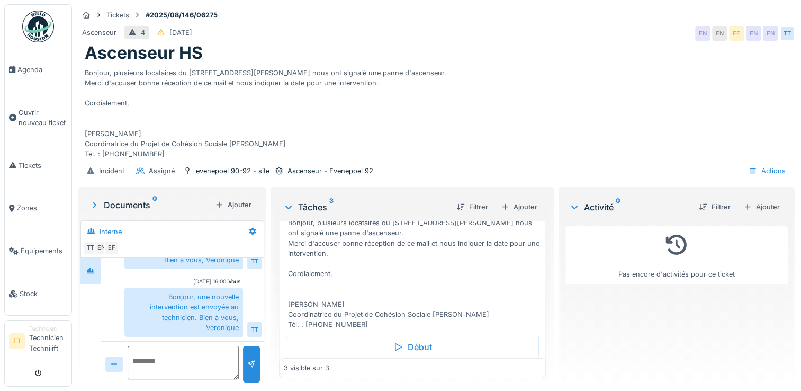
click at [339, 172] on div "Ascenseur - Evenepoel 92" at bounding box center [330, 171] width 86 height 10
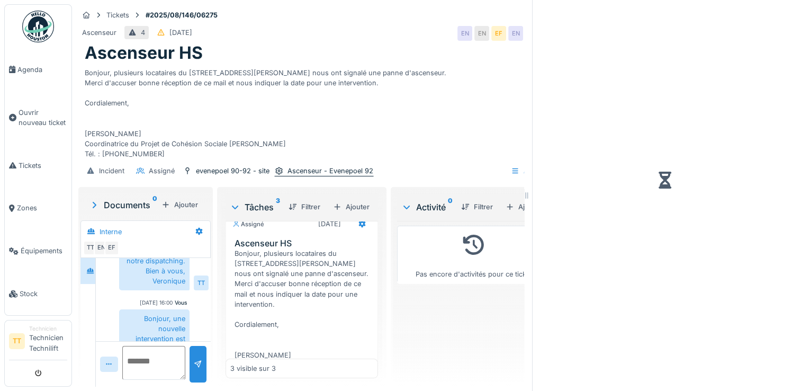
scroll to position [295, 0]
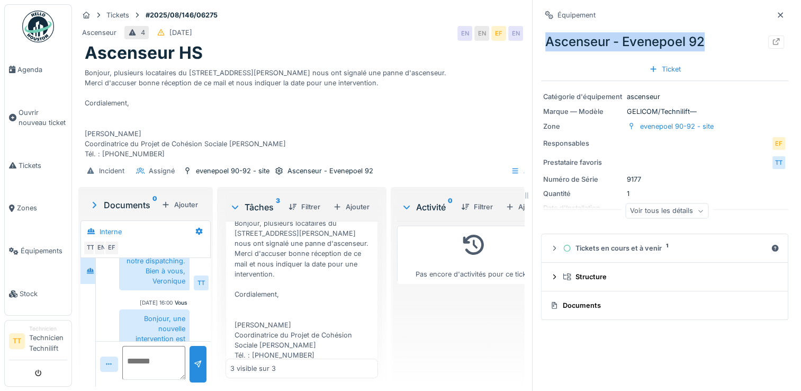
drag, startPoint x: 703, startPoint y: 44, endPoint x: 538, endPoint y: 48, distance: 165.2
click at [541, 48] on div "Ascenseur - Evenepoel 92" at bounding box center [664, 42] width 247 height 28
copy div "Ascenseur - Evenepoel 92"
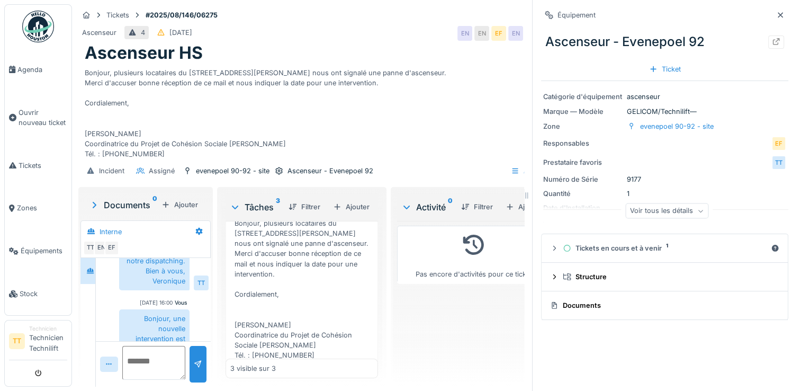
click at [658, 338] on div "Équipement Ascenseur - Evenepoel 92 Ticket Catégorie d'équipement ascenseur Mar…" at bounding box center [664, 195] width 265 height 391
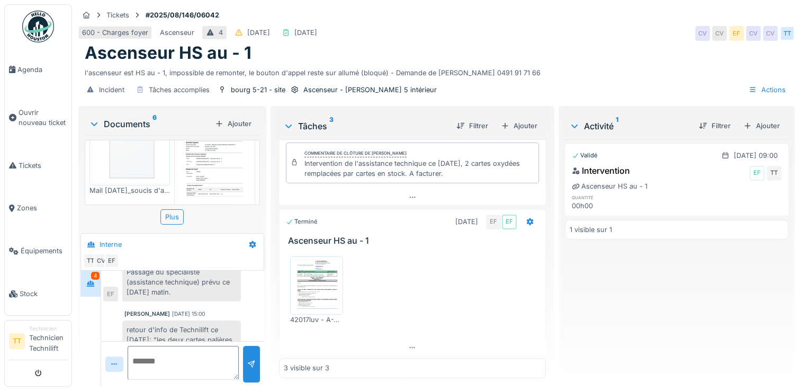
scroll to position [293, 0]
click at [175, 213] on div "Plus" at bounding box center [171, 216] width 23 height 15
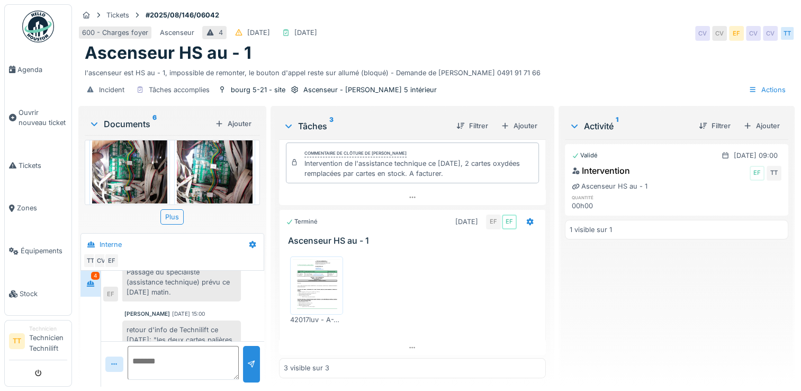
scroll to position [134, 0]
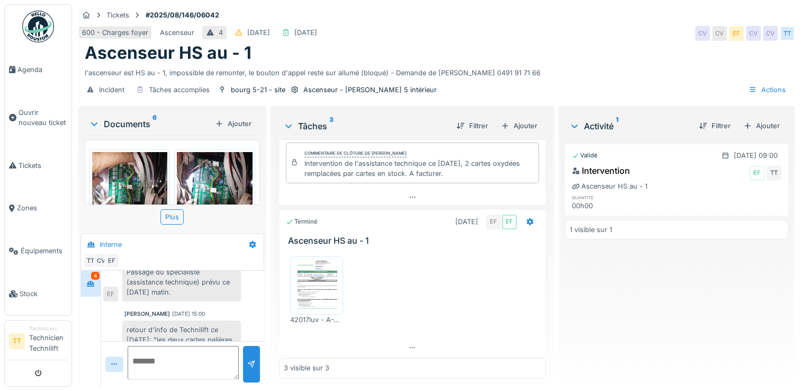
click at [224, 219] on div "Plus" at bounding box center [172, 216] width 175 height 15
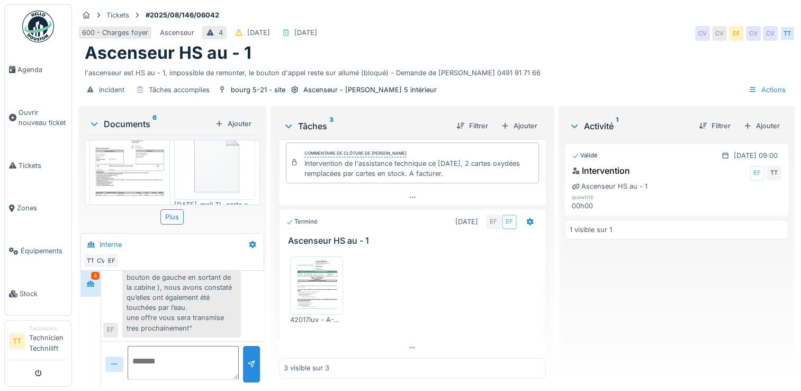
scroll to position [0, 0]
click at [229, 170] on img at bounding box center [214, 187] width 75 height 72
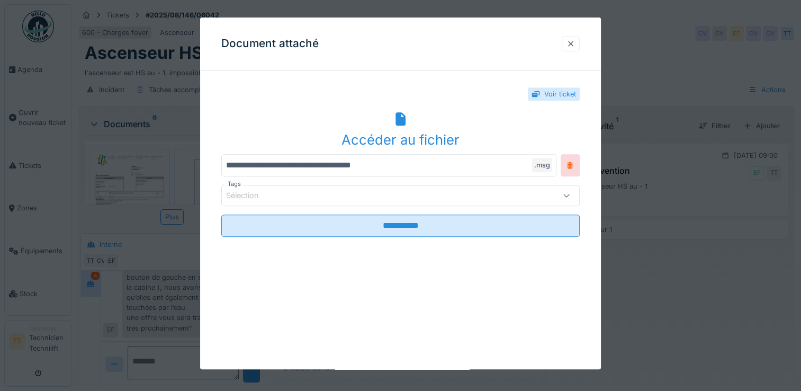
click at [573, 41] on div at bounding box center [570, 44] width 8 height 10
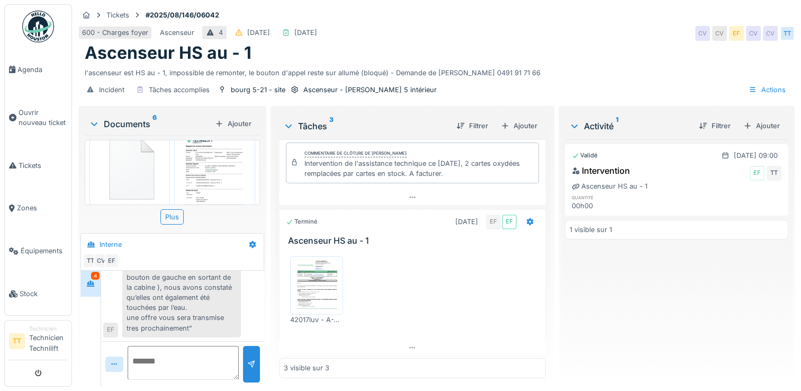
scroll to position [240, 0]
click at [220, 166] on img at bounding box center [214, 202] width 75 height 106
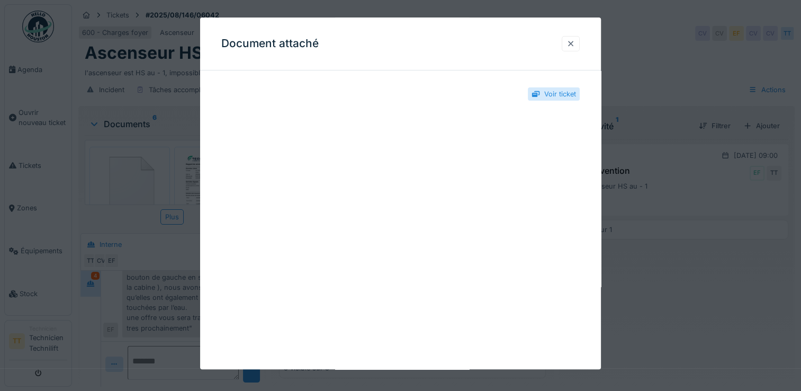
click at [580, 46] on div at bounding box center [571, 43] width 18 height 15
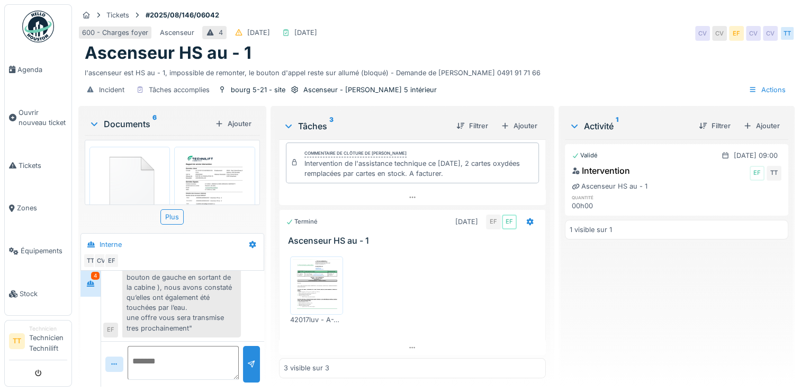
click at [319, 289] on img at bounding box center [317, 285] width 48 height 53
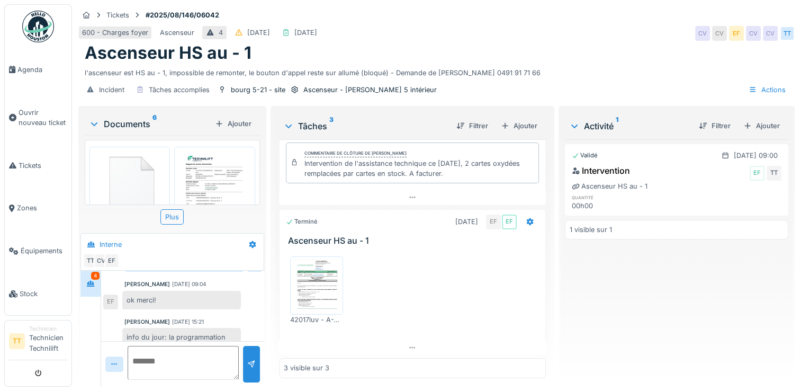
scroll to position [0, 0]
click at [175, 218] on div "Plus" at bounding box center [171, 216] width 23 height 15
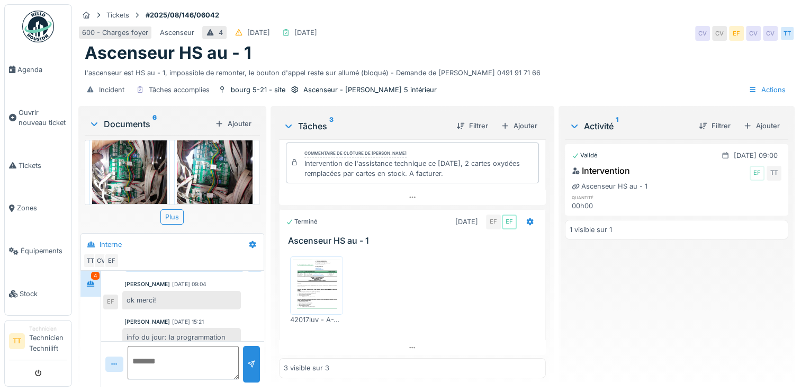
scroll to position [134, 0]
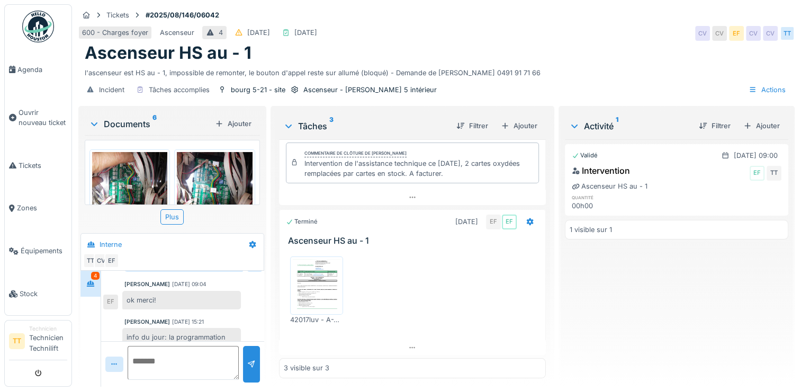
click at [213, 188] on img at bounding box center [214, 189] width 75 height 75
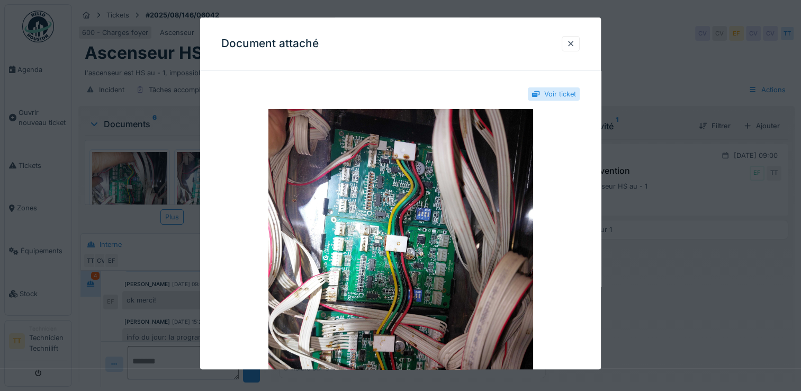
click at [125, 178] on div at bounding box center [400, 195] width 801 height 391
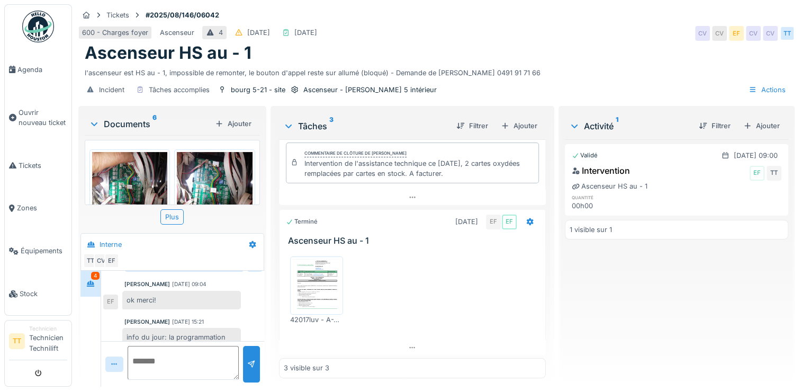
click at [125, 178] on img at bounding box center [129, 189] width 75 height 75
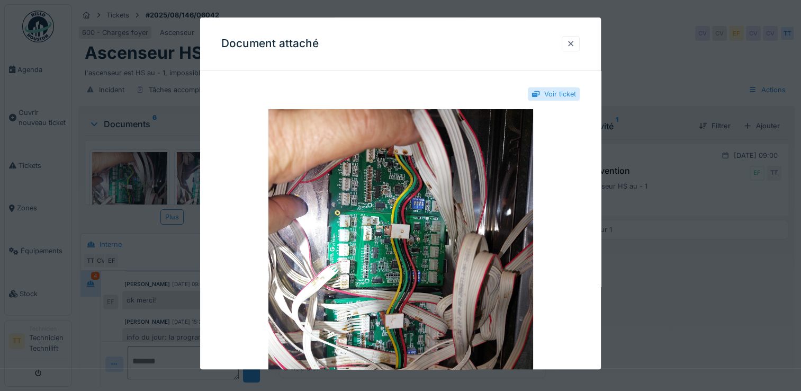
click at [575, 48] on div at bounding box center [570, 44] width 8 height 10
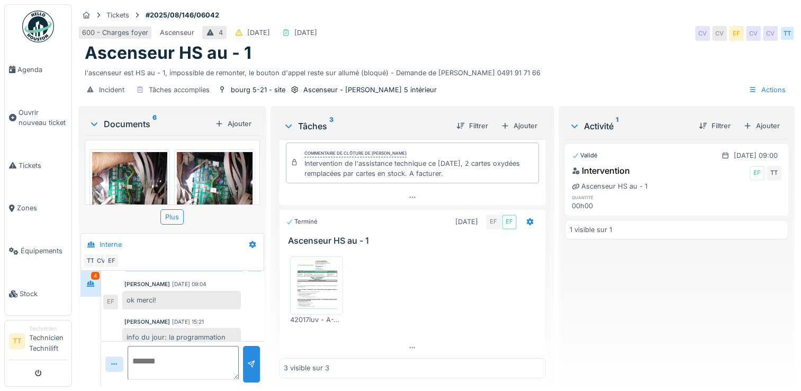
click at [300, 277] on img at bounding box center [317, 285] width 48 height 53
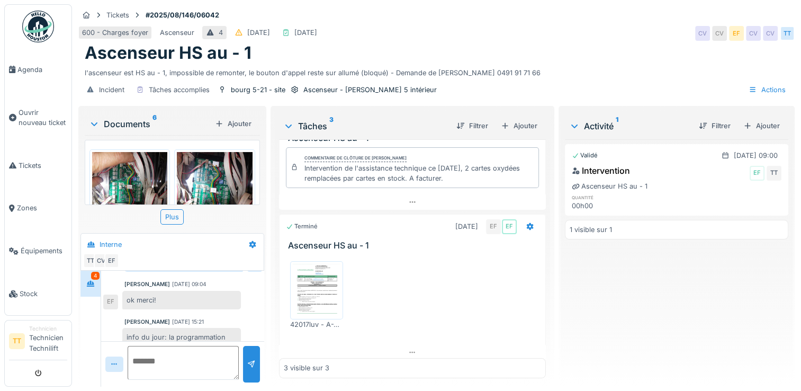
scroll to position [107, 0]
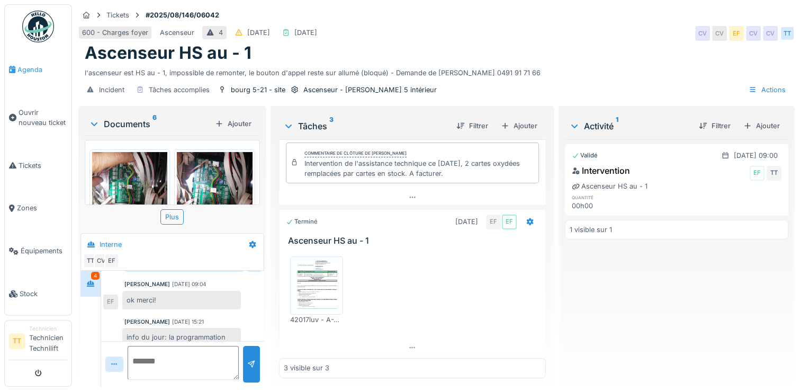
click at [34, 69] on span "Agenda" at bounding box center [42, 70] width 50 height 10
click at [33, 69] on span "Agenda" at bounding box center [42, 70] width 50 height 10
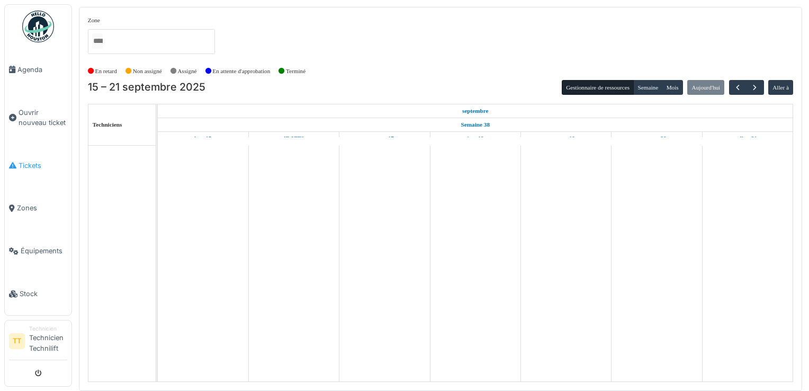
click at [34, 167] on span "Tickets" at bounding box center [43, 165] width 49 height 10
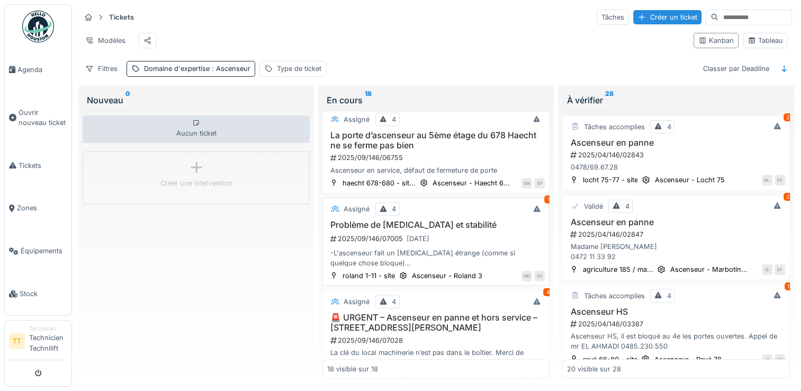
scroll to position [1023, 0]
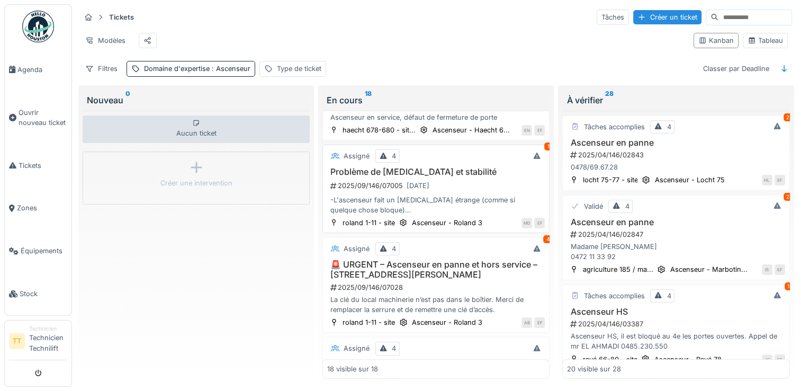
click at [432, 195] on div "-L'ascenseur fait un [MEDICAL_DATA] étrange (comme si quelque chose bloque) -L'…" at bounding box center [436, 205] width 218 height 20
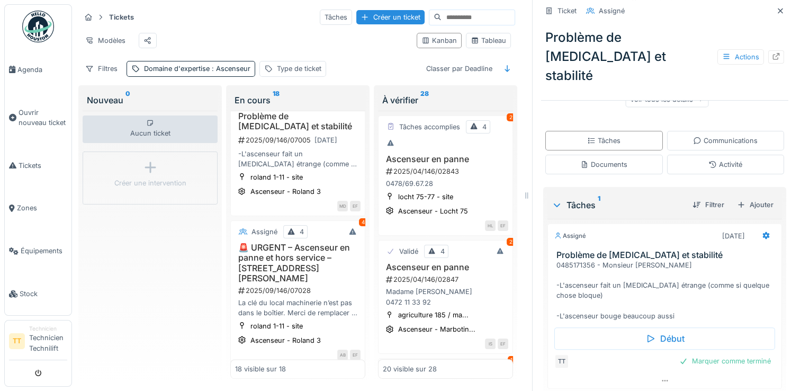
scroll to position [197, 0]
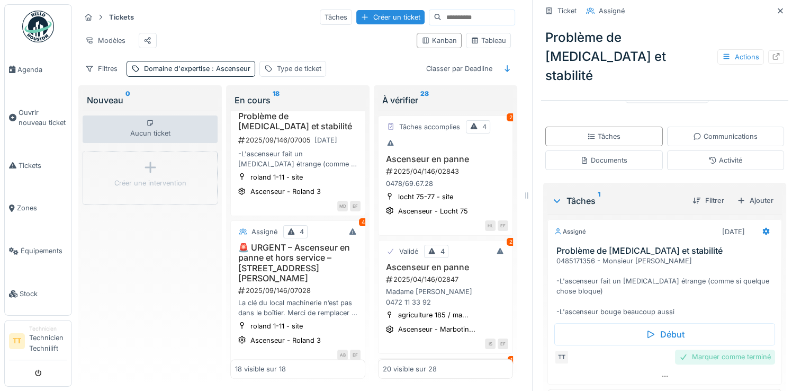
click at [706, 349] on div "Marquer comme terminé" at bounding box center [725, 356] width 100 height 14
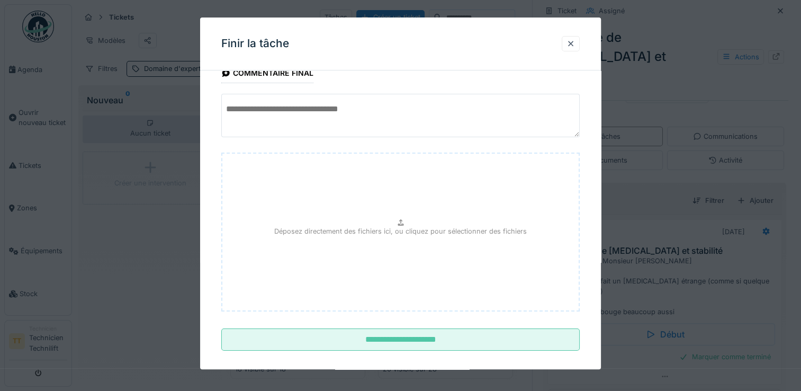
scroll to position [34, 0]
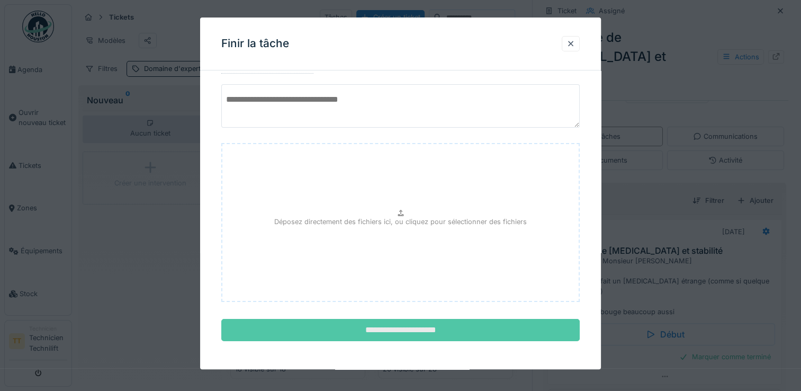
click at [446, 330] on input "**********" at bounding box center [400, 330] width 358 height 22
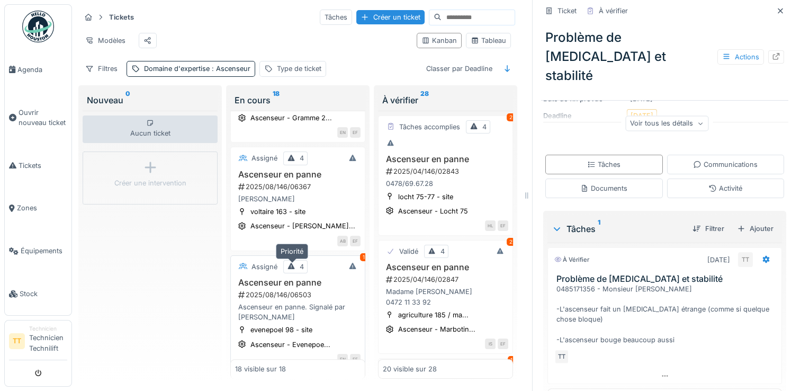
scroll to position [1023, 0]
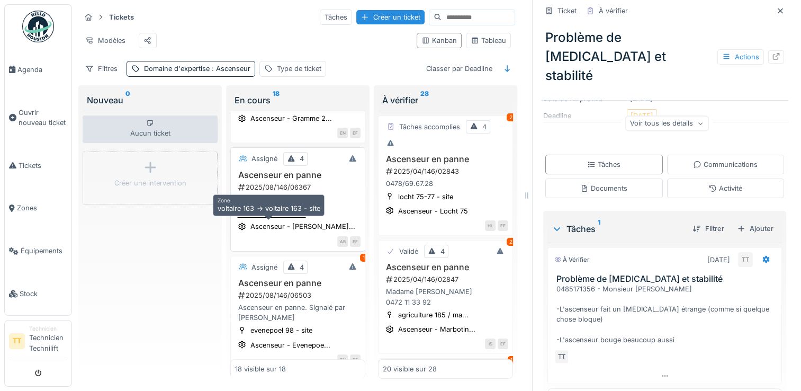
click at [296, 217] on div "voltaire 163 - site" at bounding box center [277, 212] width 55 height 10
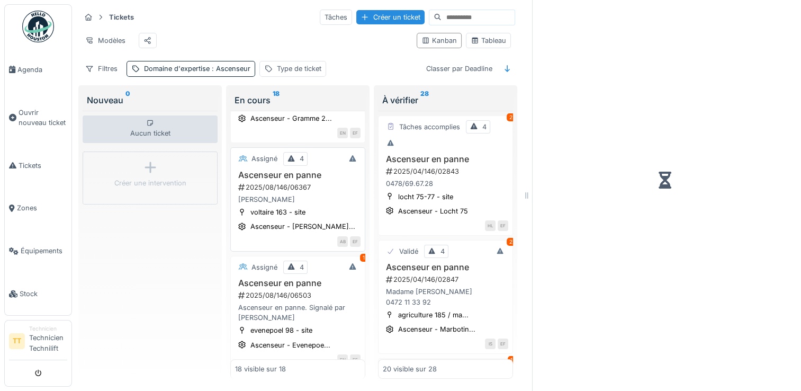
click at [298, 180] on h3 "Ascenseur en panne" at bounding box center [297, 175] width 125 height 10
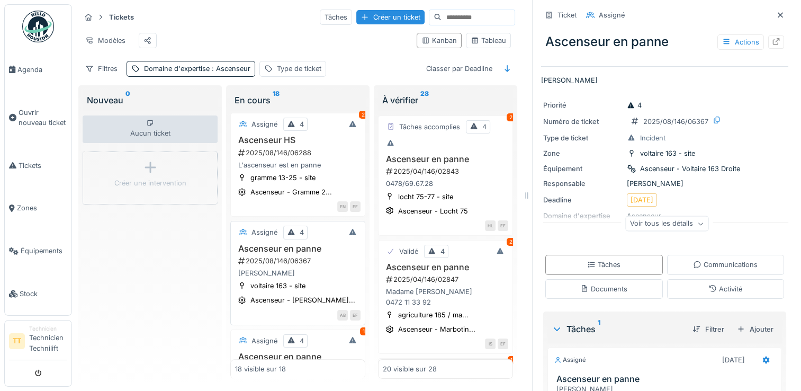
scroll to position [917, 0]
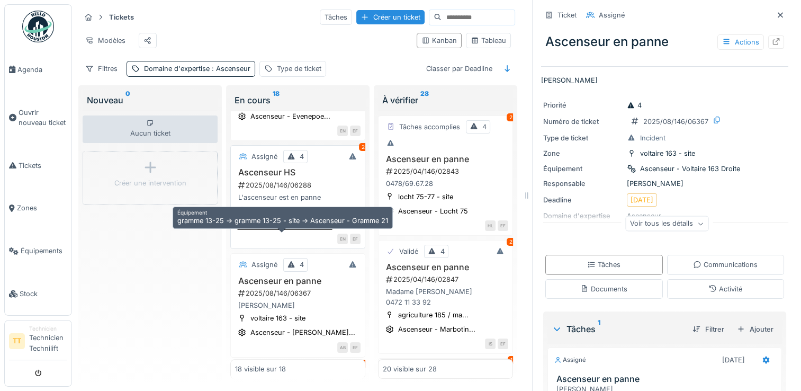
click at [302, 229] on div "Ascenseur - Gramme 2..." at bounding box center [291, 224] width 82 height 10
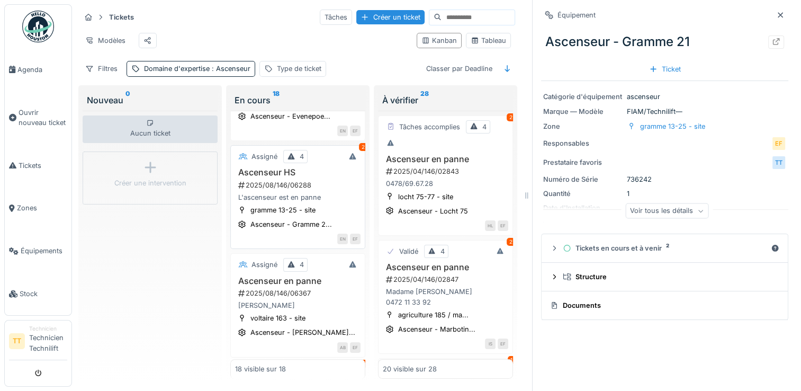
click at [256, 177] on h3 "Ascenseur HS" at bounding box center [297, 172] width 125 height 10
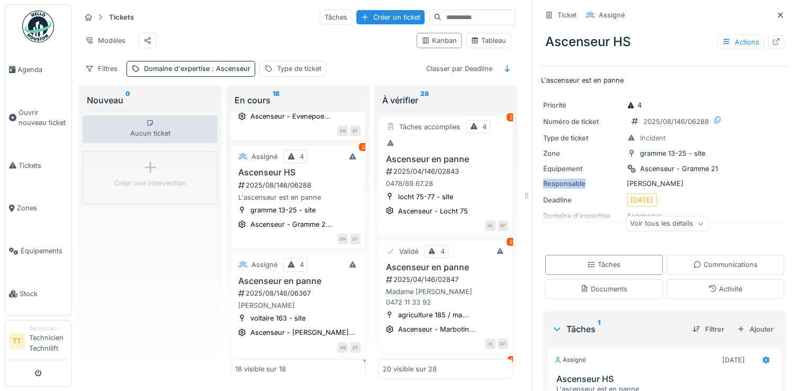
drag, startPoint x: 711, startPoint y: 170, endPoint x: 667, endPoint y: 182, distance: 45.8
click at [667, 182] on div "Priorité 4 Numéro de ticket 2025/08/146/06288 Type de ticket Incident Zone gram…" at bounding box center [664, 168] width 247 height 148
click at [162, 352] on div "Aucun ticket Créer une intervention" at bounding box center [150, 245] width 135 height 268
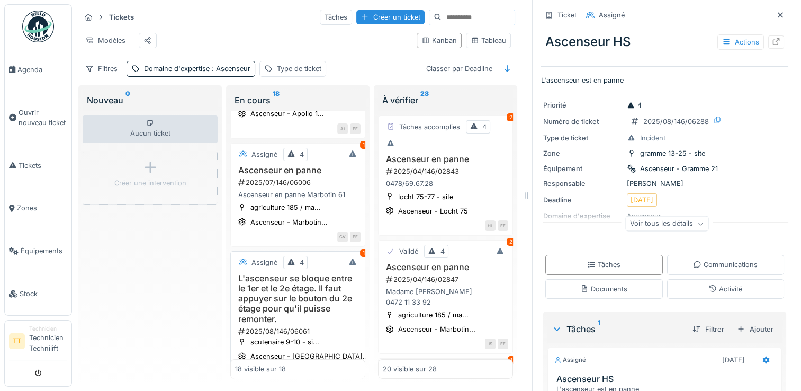
scroll to position [282, 0]
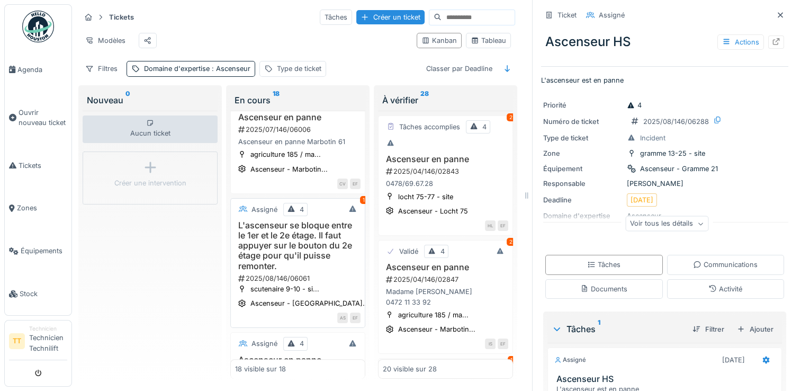
click at [277, 243] on h3 "L'ascenseur se bloque entre le 1er et le 2e étage. Il faut appuyer sur le bouto…" at bounding box center [297, 245] width 125 height 51
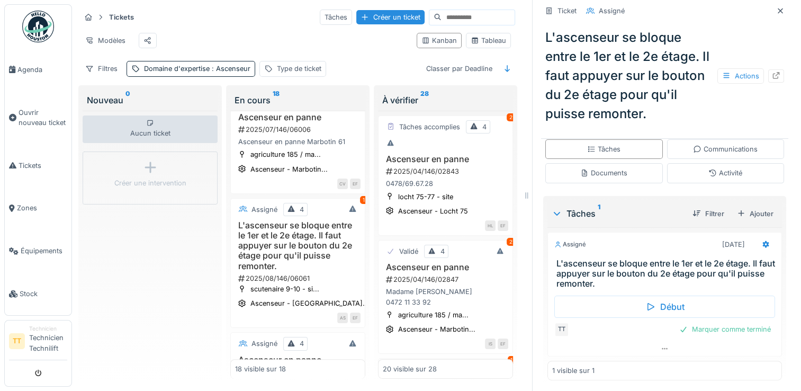
scroll to position [183, 0]
click at [703, 327] on div "Marquer comme terminé" at bounding box center [725, 327] width 100 height 14
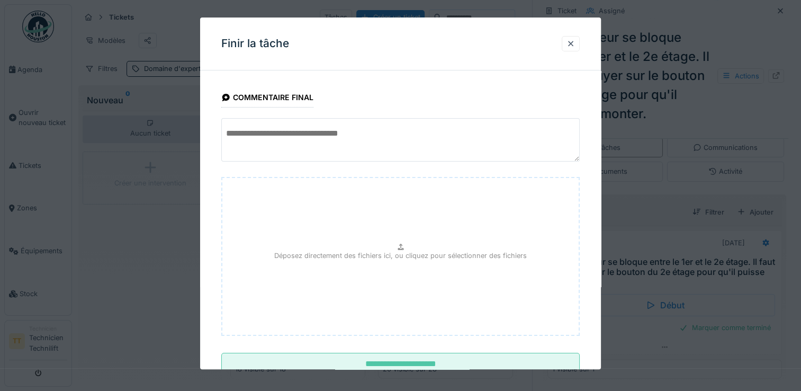
click at [306, 127] on textarea at bounding box center [400, 139] width 358 height 43
type textarea "*"
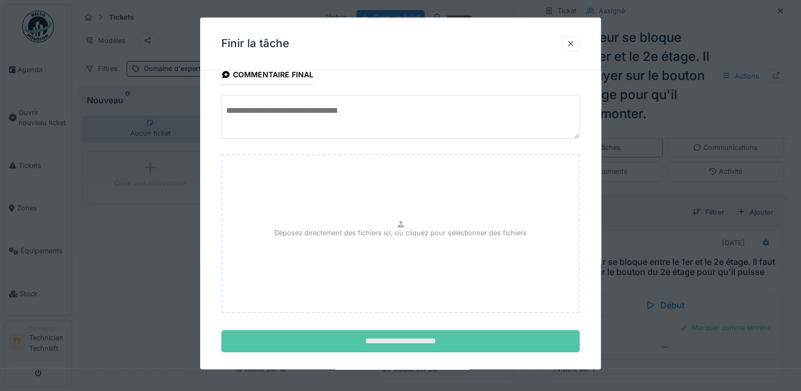
scroll to position [34, 0]
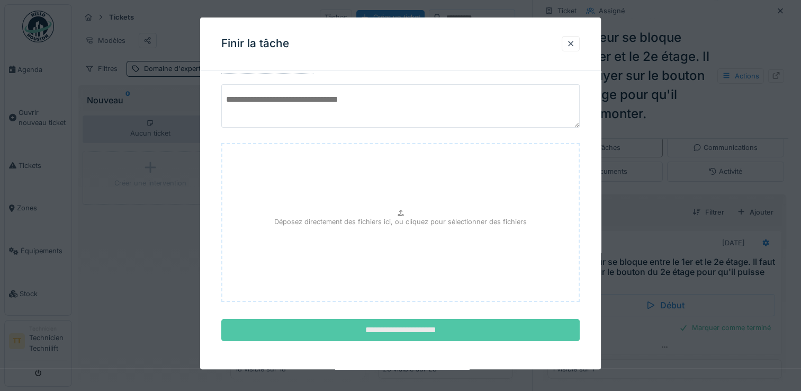
click at [373, 326] on input "**********" at bounding box center [400, 330] width 358 height 22
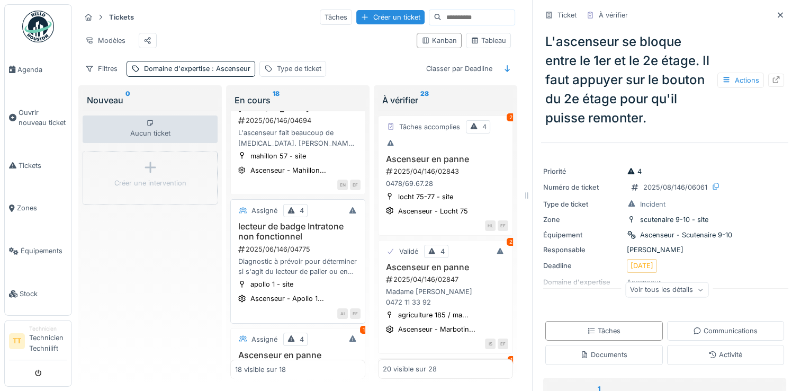
scroll to position [159, 0]
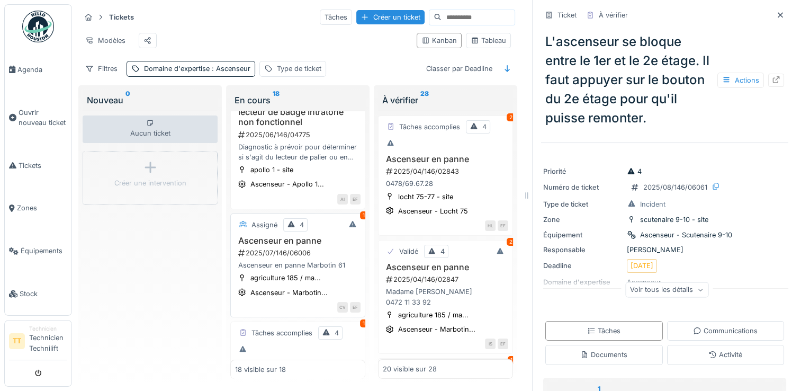
click at [291, 246] on h3 "Ascenseur en panne" at bounding box center [297, 241] width 125 height 10
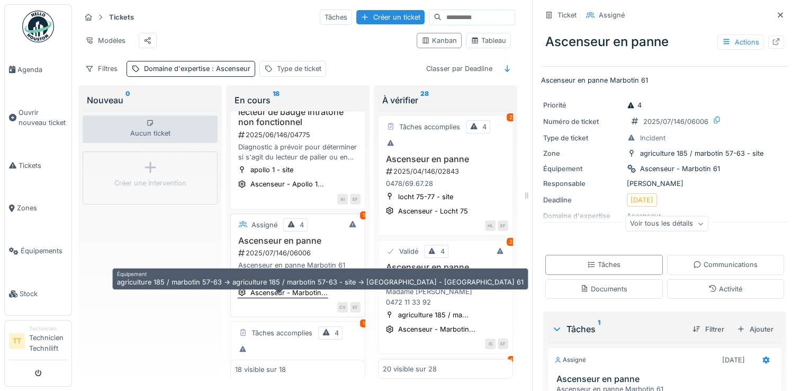
click at [306, 295] on div "Ascenseur - Marbotin..." at bounding box center [288, 292] width 77 height 10
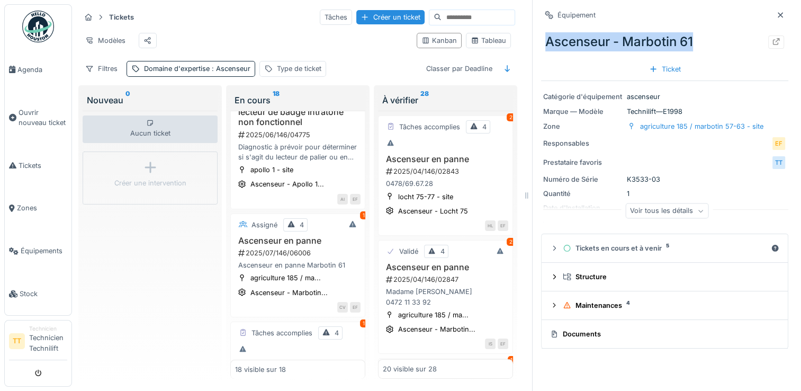
drag, startPoint x: 688, startPoint y: 40, endPoint x: 540, endPoint y: 48, distance: 147.9
click at [541, 48] on div "Ascenseur - Marbotin 61" at bounding box center [664, 42] width 247 height 28
copy div "Ascenseur - Marbotin 61"
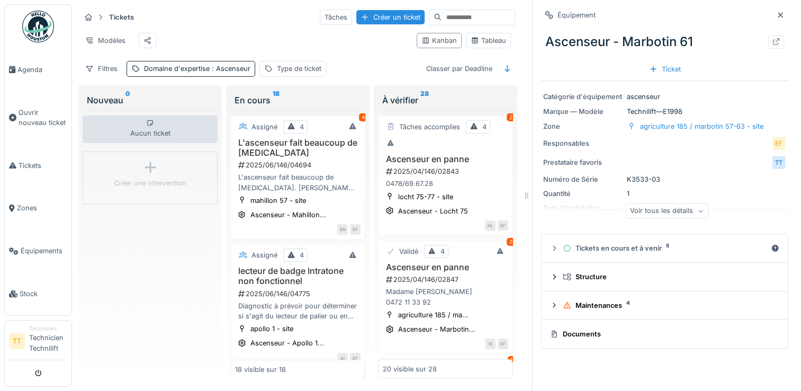
click at [441, 14] on input at bounding box center [477, 17] width 73 height 15
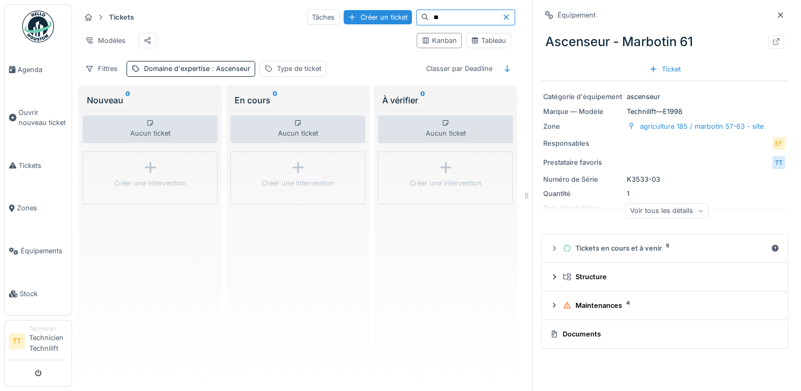
type input "*"
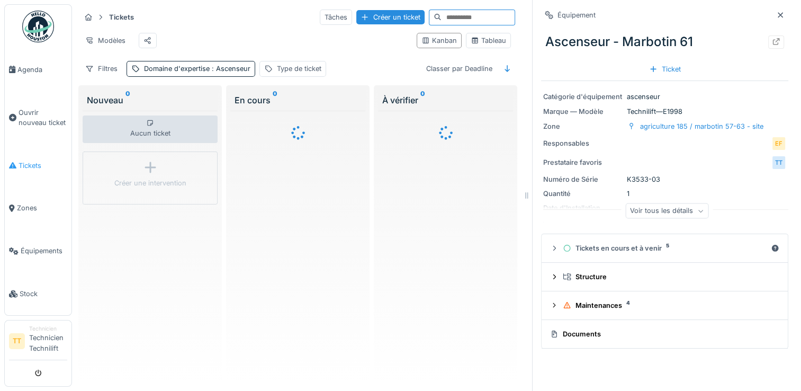
click at [25, 166] on span "Tickets" at bounding box center [43, 165] width 49 height 10
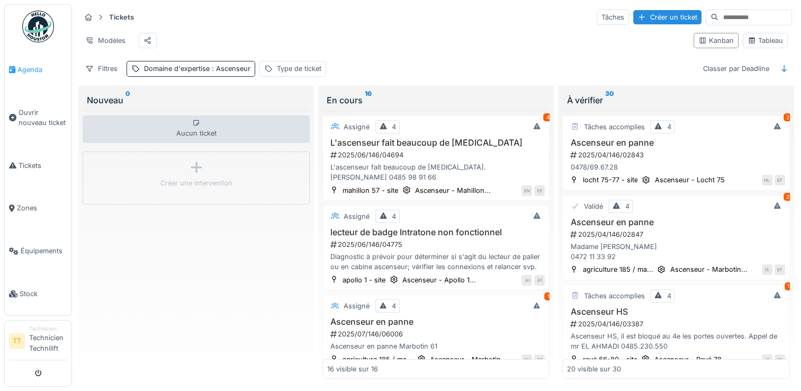
click at [22, 71] on span "Agenda" at bounding box center [42, 70] width 50 height 10
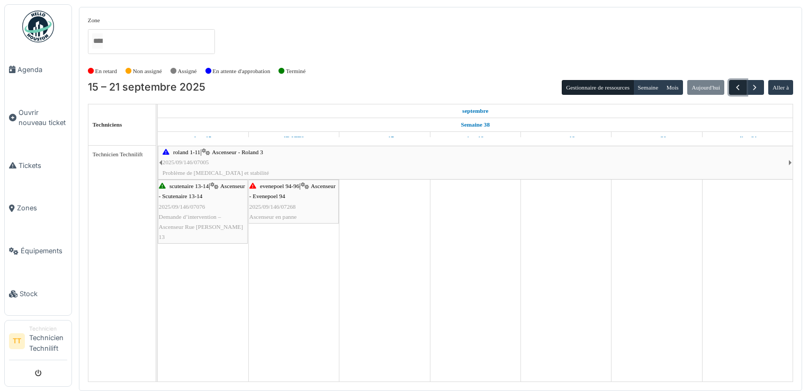
click at [735, 91] on span "button" at bounding box center [737, 87] width 9 height 9
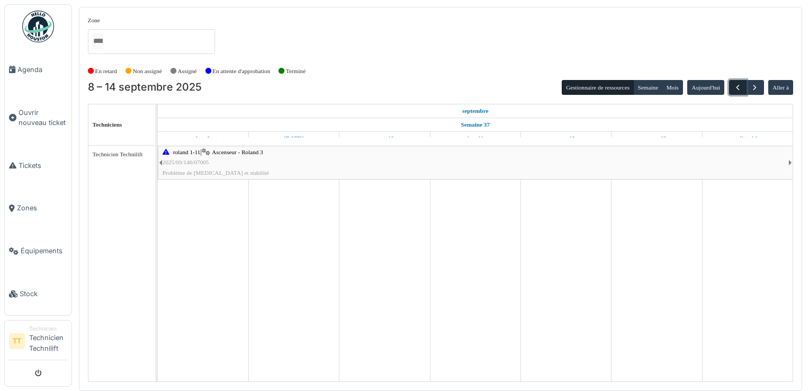
click at [735, 91] on span "button" at bounding box center [737, 87] width 9 height 9
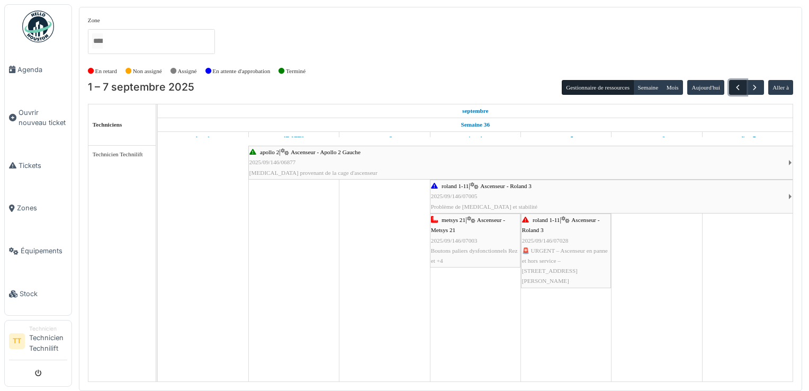
click at [735, 91] on span "button" at bounding box center [737, 87] width 9 height 9
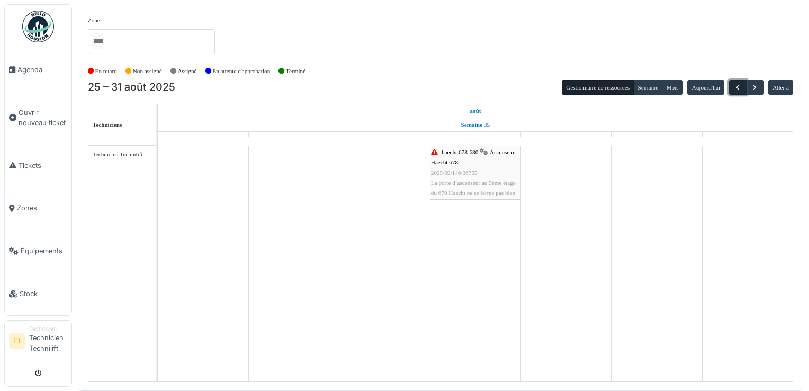
click at [735, 91] on span "button" at bounding box center [737, 87] width 9 height 9
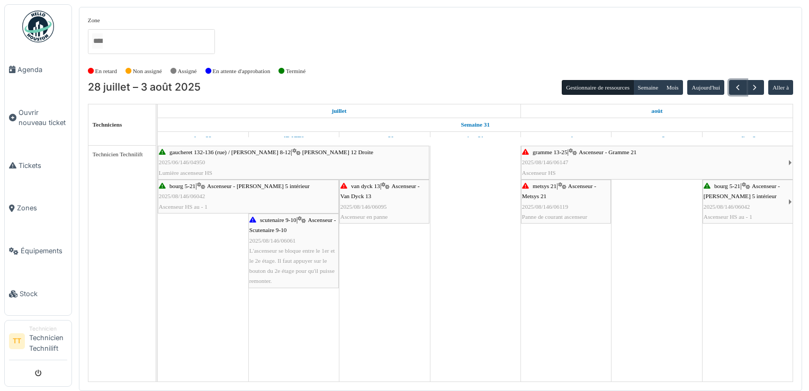
click at [744, 189] on div "bourg 5-21 | Ascenseur - [PERSON_NAME] 5 intérieur 2025/08/146/06042 Ascenseur …" at bounding box center [745, 201] width 85 height 41
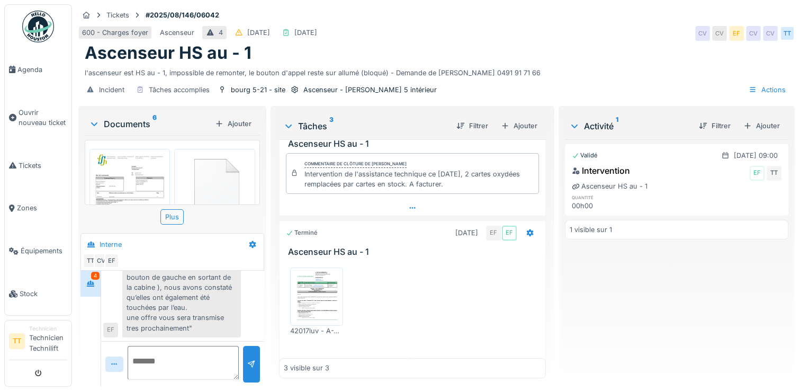
scroll to position [107, 0]
